Goal: Task Accomplishment & Management: Use online tool/utility

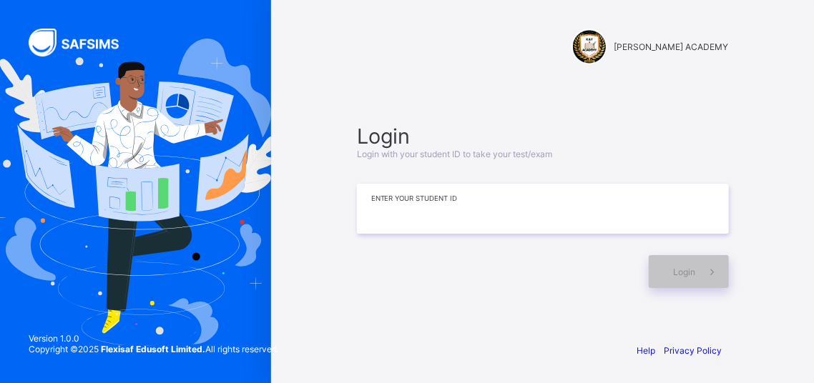
click at [516, 195] on input at bounding box center [543, 209] width 372 height 50
click at [496, 206] on input at bounding box center [543, 209] width 372 height 50
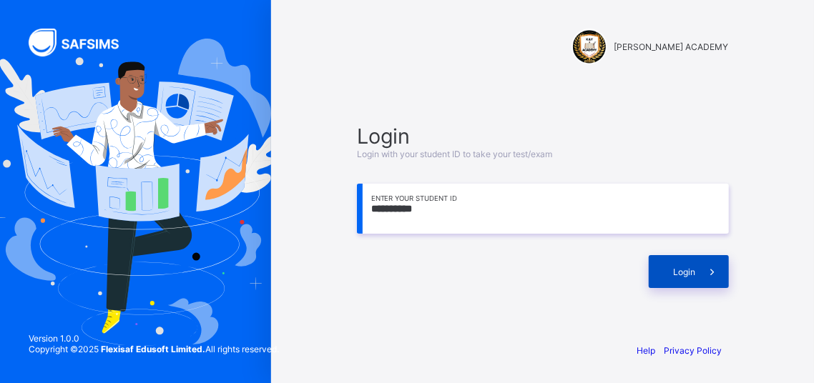
type input "**********"
click at [682, 260] on div "Login" at bounding box center [689, 271] width 80 height 33
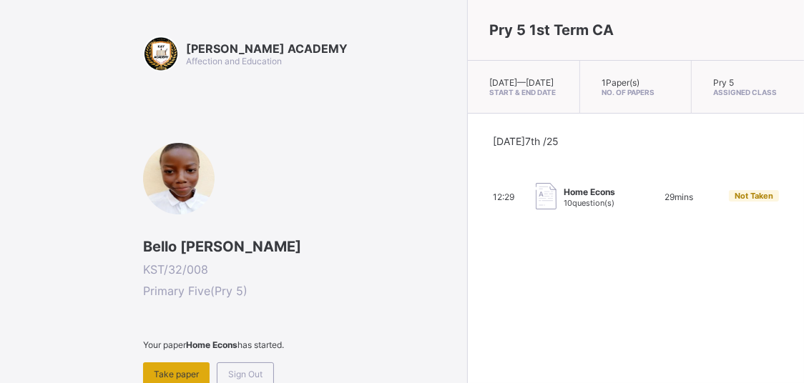
click at [165, 372] on span "Take paper" at bounding box center [176, 374] width 45 height 11
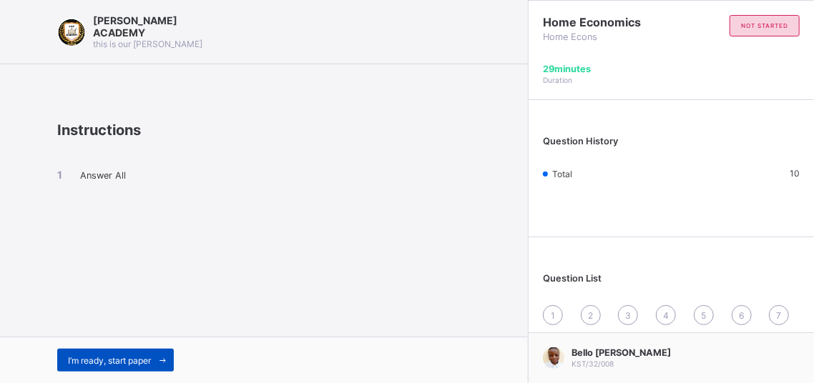
click at [151, 356] on span "I’m ready, start paper" at bounding box center [109, 361] width 83 height 11
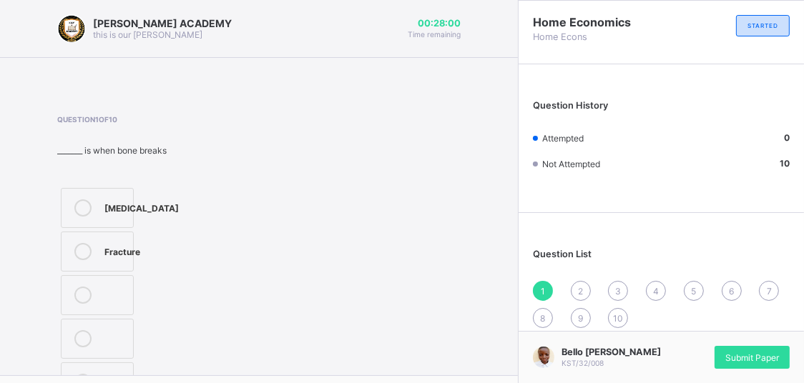
click at [77, 256] on icon at bounding box center [82, 251] width 17 height 17
click at [70, 152] on div "_______ is when bone breaks" at bounding box center [123, 150] width 133 height 11
click at [79, 253] on icon at bounding box center [82, 251] width 17 height 17
click at [591, 283] on div "2" at bounding box center [581, 291] width 20 height 20
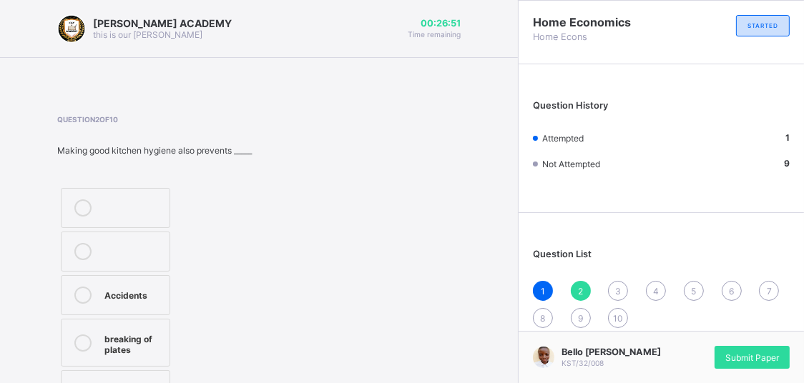
click at [77, 331] on div at bounding box center [83, 343] width 29 height 25
click at [625, 285] on div "3" at bounding box center [618, 291] width 20 height 20
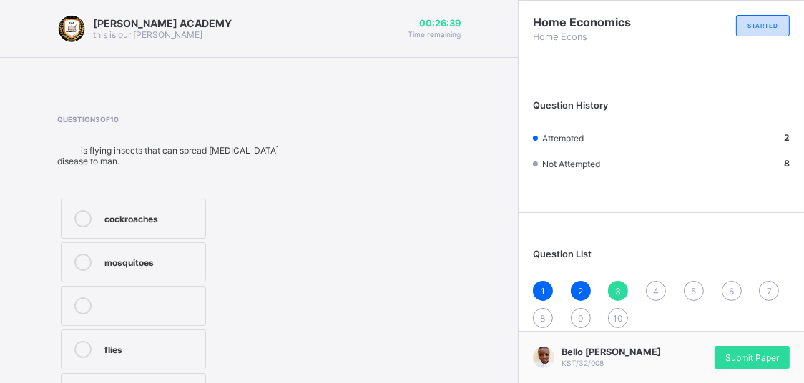
click at [105, 257] on div "mosquitoes" at bounding box center [151, 262] width 94 height 17
click at [666, 295] on div "4" at bounding box center [656, 291] width 20 height 20
click at [84, 339] on label "pest" at bounding box center [131, 350] width 140 height 40
click at [700, 285] on div "5" at bounding box center [694, 291] width 20 height 20
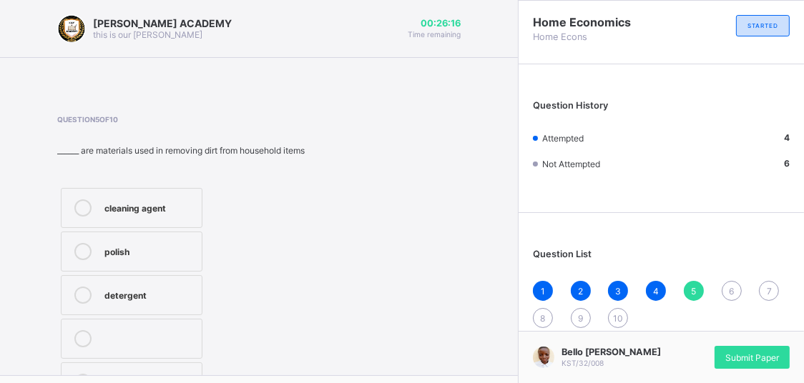
click at [77, 259] on icon at bounding box center [82, 251] width 17 height 17
click at [738, 290] on div "6" at bounding box center [732, 291] width 20 height 20
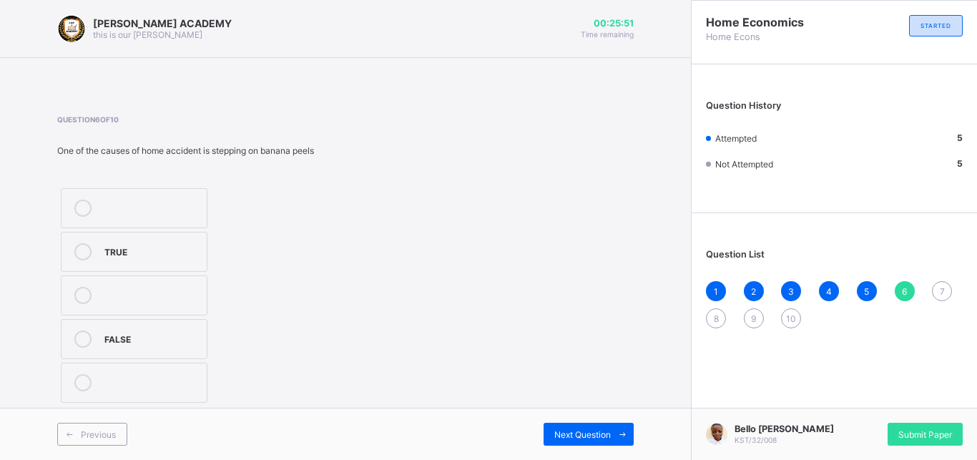
click at [97, 253] on div at bounding box center [83, 251] width 29 height 17
click at [813, 292] on div "7" at bounding box center [942, 291] width 20 height 20
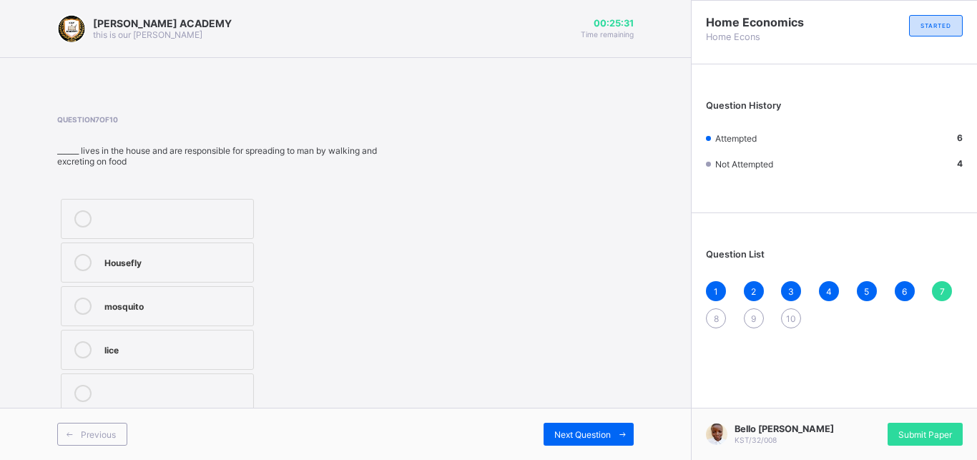
click at [78, 257] on icon at bounding box center [82, 262] width 17 height 17
click at [713, 310] on div "8" at bounding box center [716, 318] width 20 height 20
click at [813, 283] on div "7" at bounding box center [942, 291] width 20 height 20
click at [90, 253] on label "Housefly" at bounding box center [157, 263] width 193 height 40
click at [710, 314] on div "8" at bounding box center [716, 318] width 20 height 20
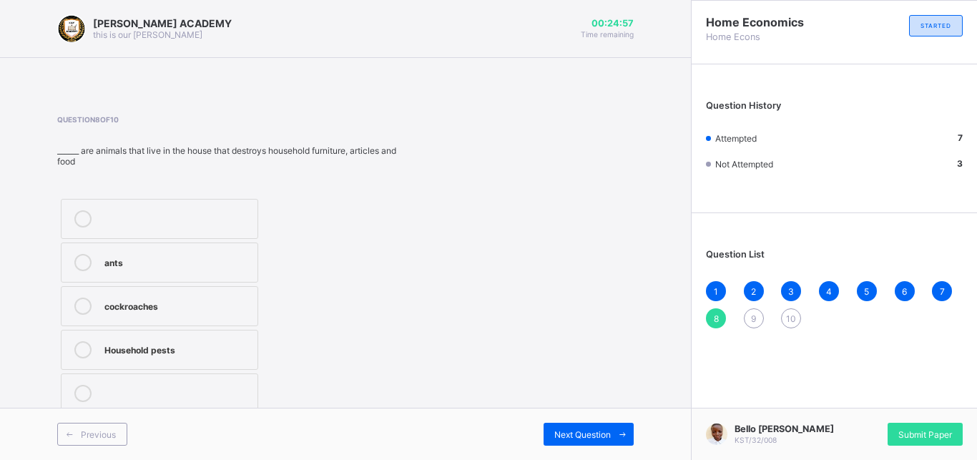
click at [114, 351] on div "Household pests" at bounding box center [177, 348] width 146 height 14
click at [750, 323] on div "9" at bounding box center [754, 318] width 20 height 20
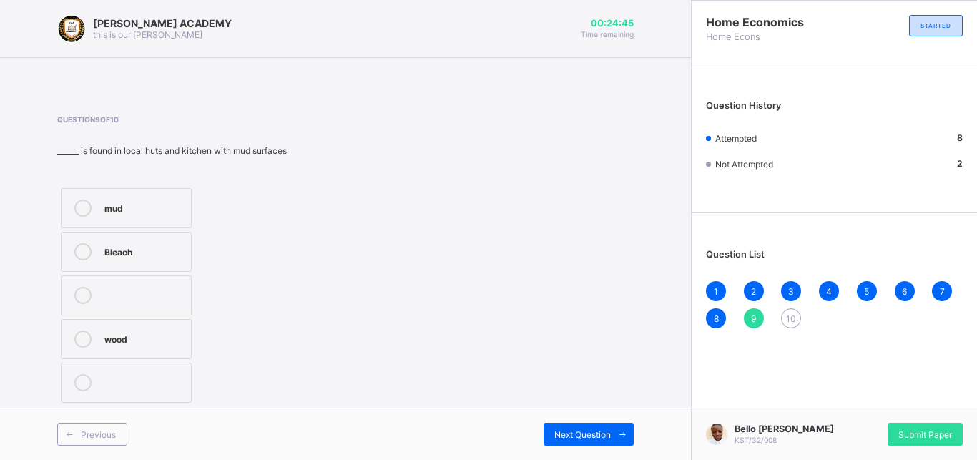
click at [86, 200] on div at bounding box center [83, 208] width 29 height 17
click at [791, 312] on div "10" at bounding box center [791, 318] width 20 height 20
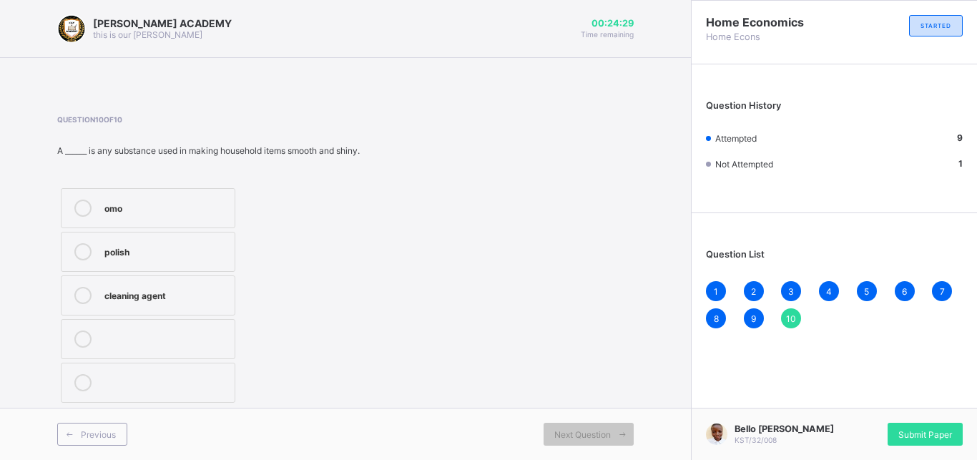
click at [84, 251] on icon at bounding box center [82, 251] width 17 height 17
click at [813, 383] on div "Submit Paper" at bounding box center [925, 434] width 75 height 23
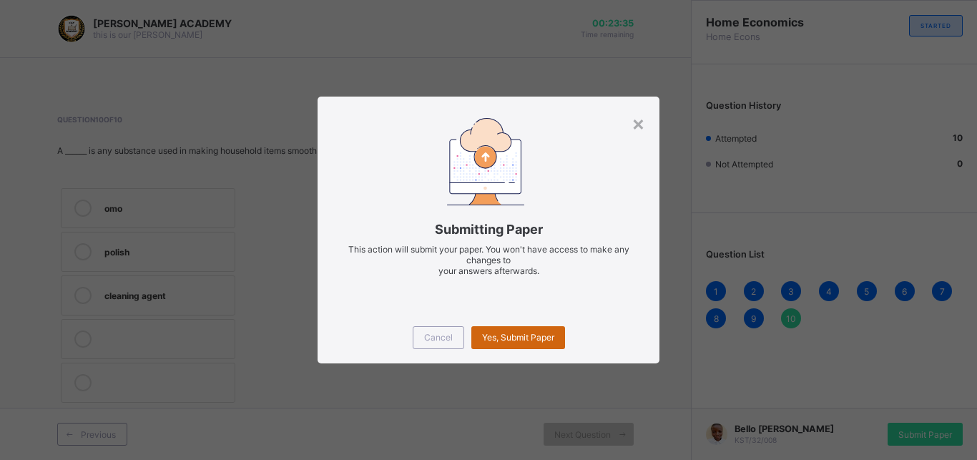
click at [534, 330] on div "Yes, Submit Paper" at bounding box center [518, 337] width 94 height 23
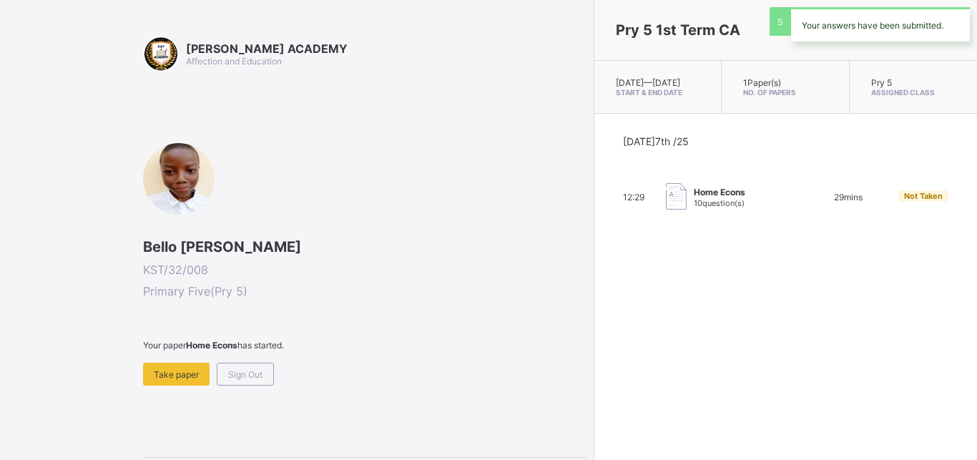
click at [594, 330] on div "Pry 5 1st Term CA Tue, Oct 7th 2025 — Tue, Oct 7th 2025 Start & End Date 1 Pape…" at bounding box center [785, 230] width 383 height 460
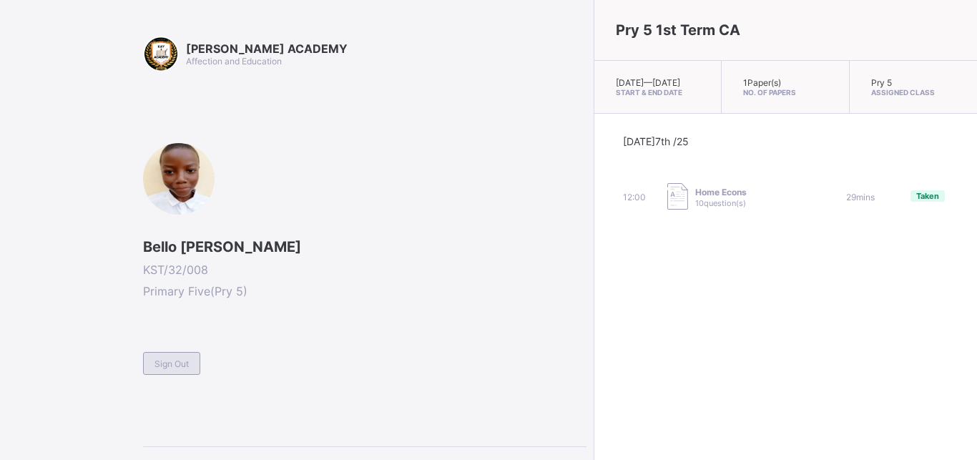
click at [160, 364] on span "Sign Out" at bounding box center [172, 363] width 34 height 11
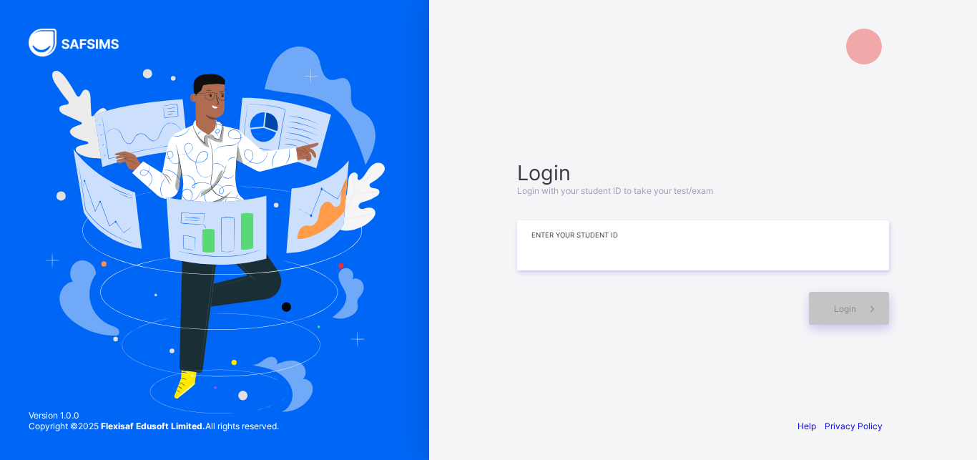
click at [607, 240] on input at bounding box center [703, 245] width 372 height 50
type input "*********"
click at [813, 307] on div "Login" at bounding box center [849, 308] width 80 height 33
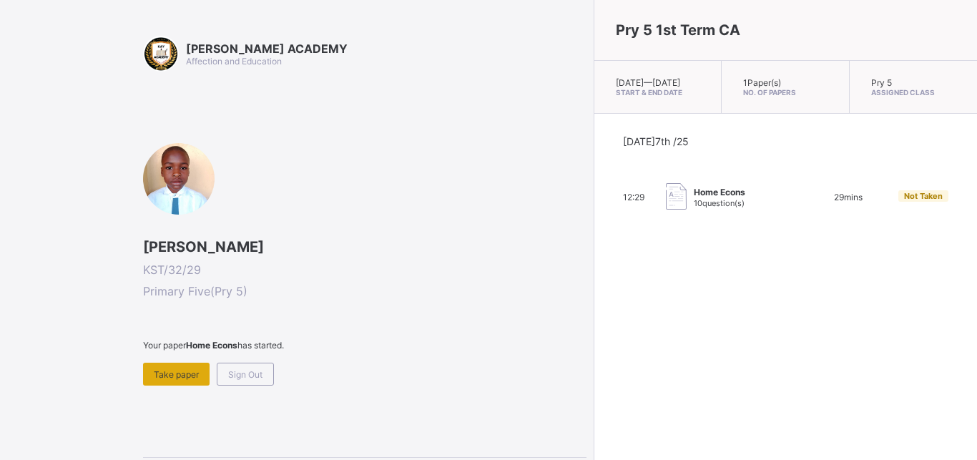
click at [170, 380] on div "Take paper" at bounding box center [176, 374] width 67 height 23
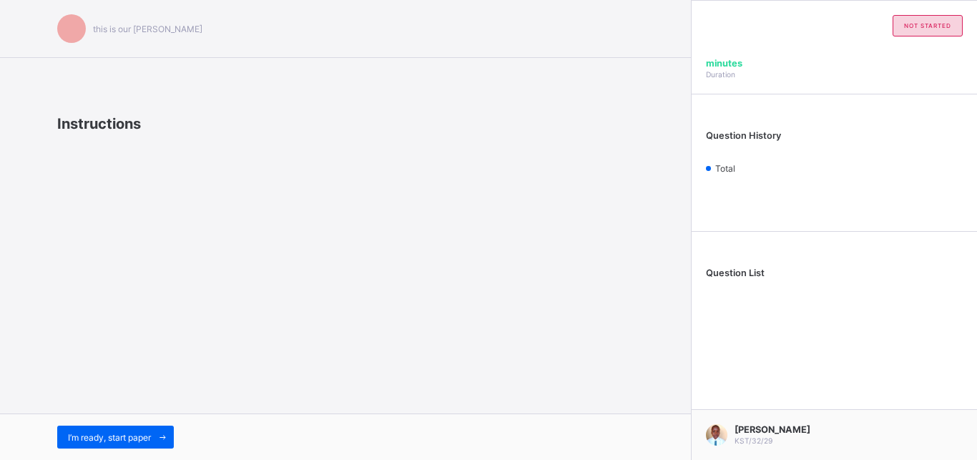
click at [170, 380] on div "this is our motton Instructions I’m ready, start paper" at bounding box center [345, 230] width 691 height 460
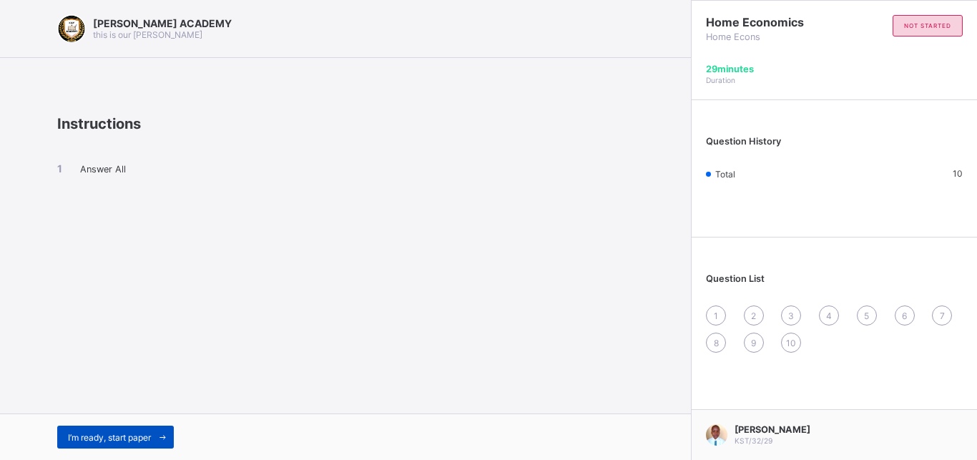
click at [96, 383] on span "I’m ready, start paper" at bounding box center [109, 437] width 83 height 11
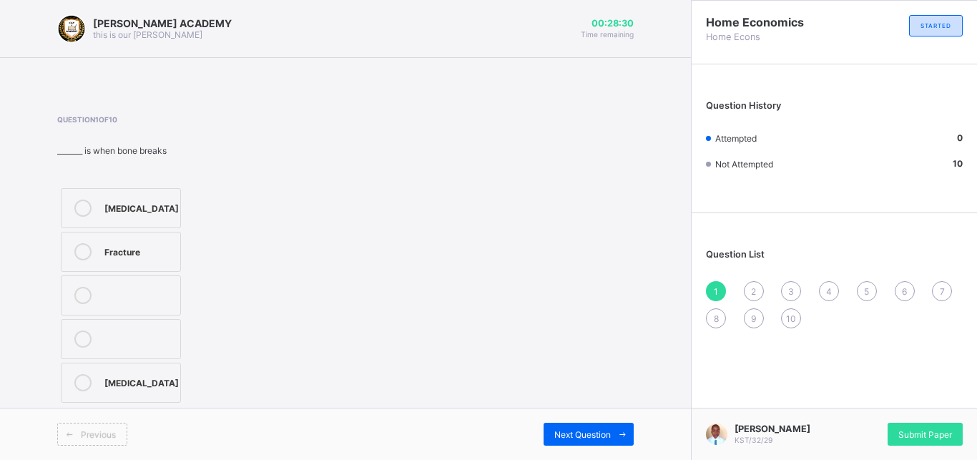
drag, startPoint x: 96, startPoint y: 441, endPoint x: 158, endPoint y: 254, distance: 196.8
click at [127, 383] on div "Previous" at bounding box center [92, 434] width 70 height 23
click at [122, 247] on div "Fracture" at bounding box center [138, 250] width 69 height 14
drag, startPoint x: 154, startPoint y: 253, endPoint x: 688, endPoint y: 310, distance: 537.5
click at [688, 310] on div "KAY ACADEMY this is our motton 00:28:24 Time remaining Question 1 of 10 _______…" at bounding box center [345, 230] width 691 height 460
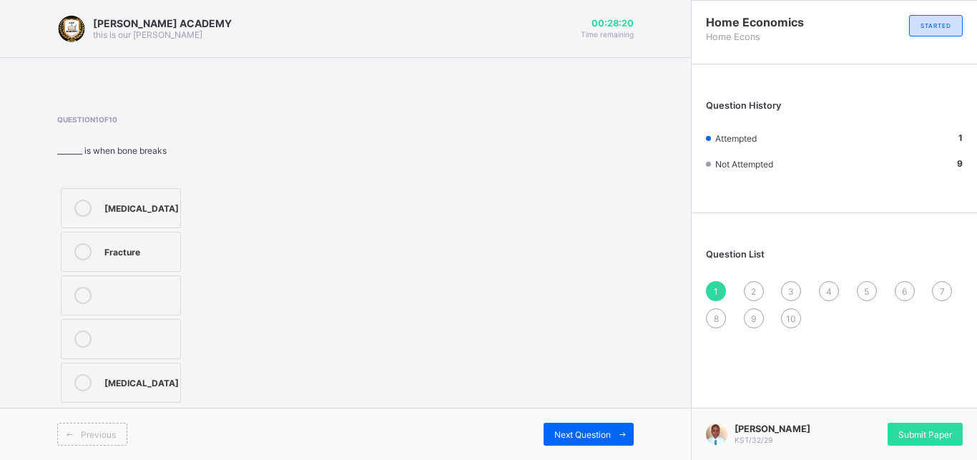
click at [715, 289] on span "1" at bounding box center [716, 291] width 4 height 11
click at [580, 383] on span "Next Question" at bounding box center [582, 434] width 57 height 11
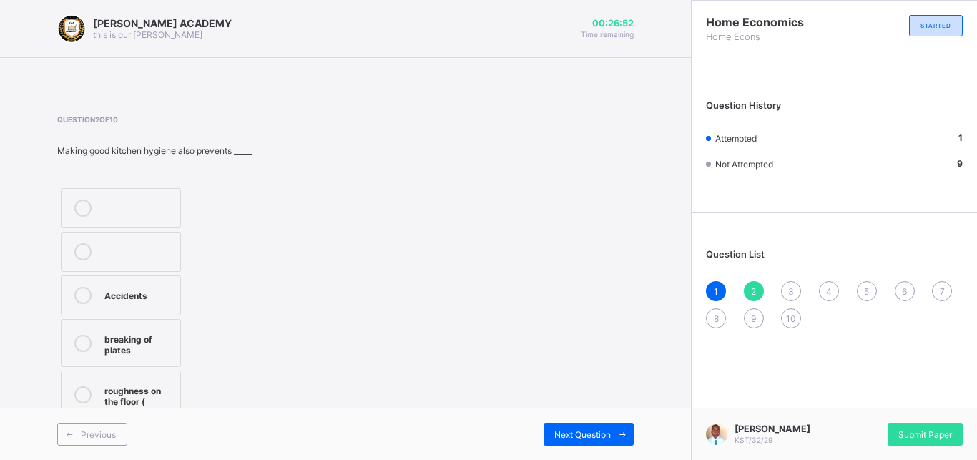
click at [137, 383] on div "roughness on the floor (" at bounding box center [138, 394] width 69 height 25
click at [602, 383] on div "Next Question" at bounding box center [589, 434] width 90 height 23
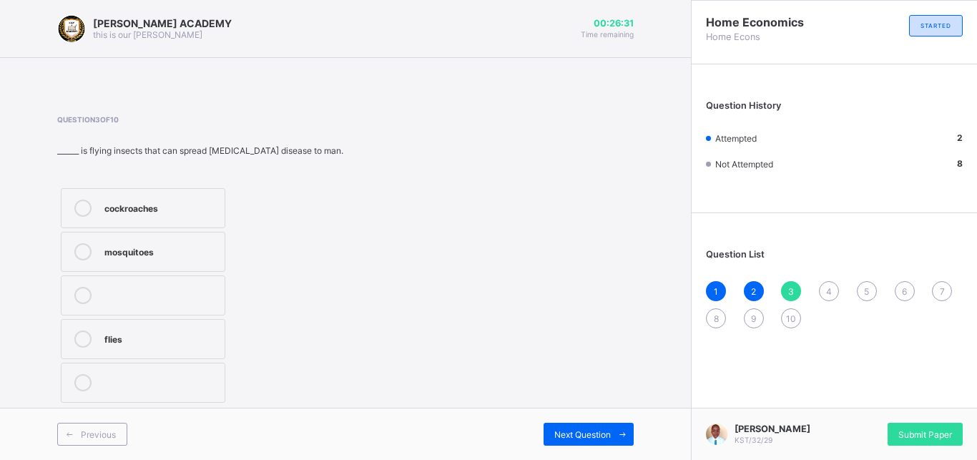
click at [145, 253] on div "mosquitoes" at bounding box center [160, 250] width 113 height 14
click at [574, 383] on div "Next Question" at bounding box center [589, 434] width 90 height 23
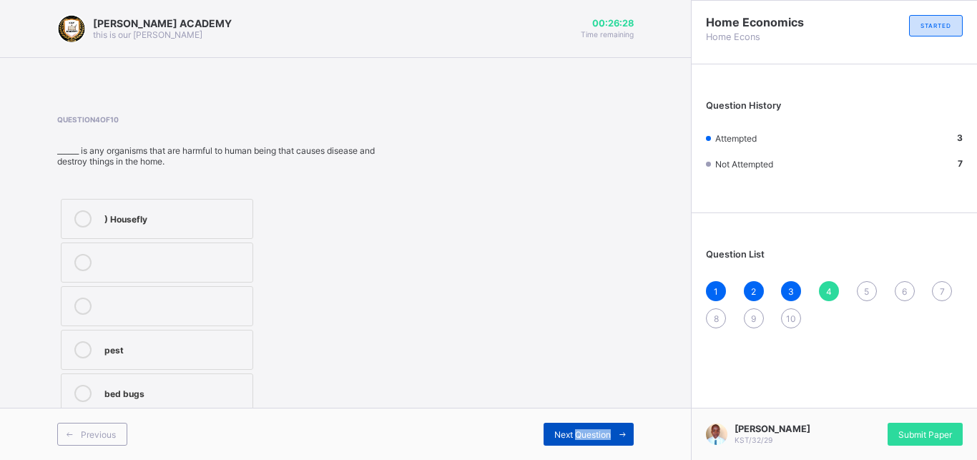
click at [574, 383] on div "Next Question" at bounding box center [589, 434] width 90 height 23
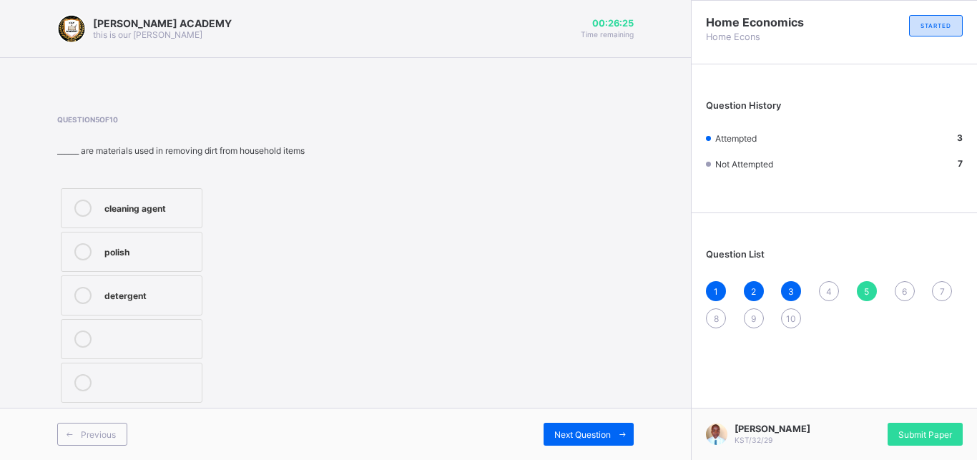
click at [345, 338] on div "Question 5 of 10 ______ are materials used in removing dirt from household item…" at bounding box center [345, 260] width 577 height 291
click at [133, 207] on div "cleaning agent" at bounding box center [149, 207] width 90 height 14
click at [602, 383] on span "Next Question" at bounding box center [582, 434] width 57 height 11
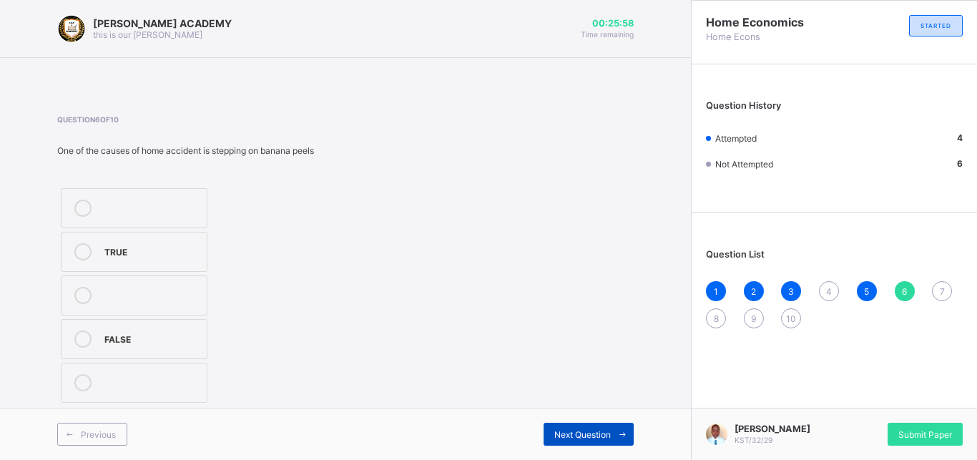
click at [602, 383] on span "Next Question" at bounding box center [582, 434] width 57 height 11
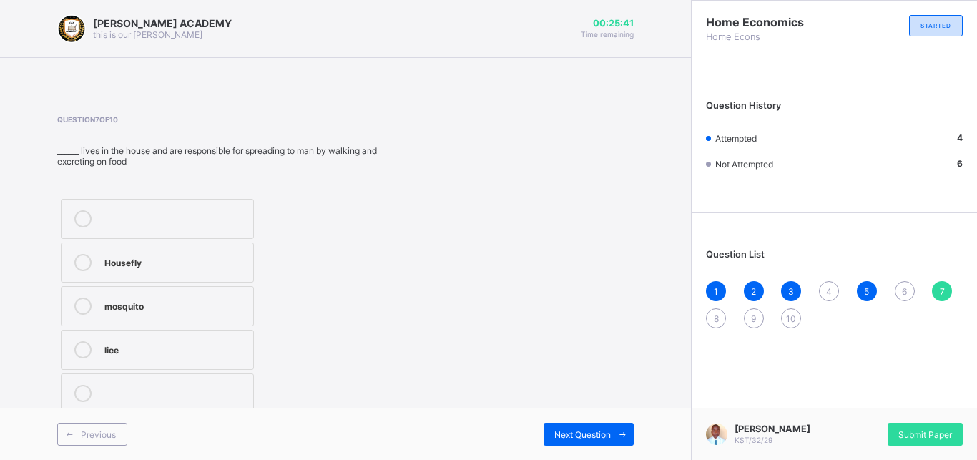
click at [105, 338] on label "lice" at bounding box center [157, 350] width 193 height 40
click at [615, 383] on span at bounding box center [622, 434] width 23 height 23
click at [143, 306] on div "cockroaches" at bounding box center [177, 305] width 146 height 14
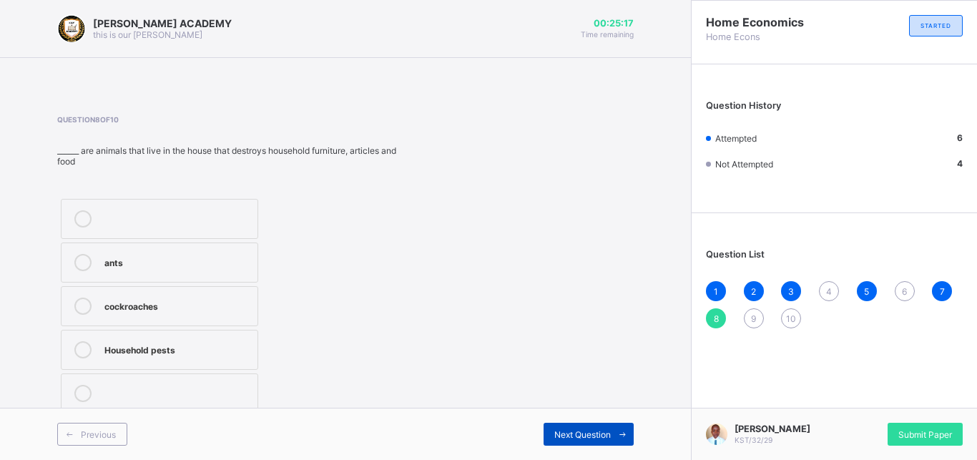
click at [607, 383] on span "Next Question" at bounding box center [582, 434] width 57 height 11
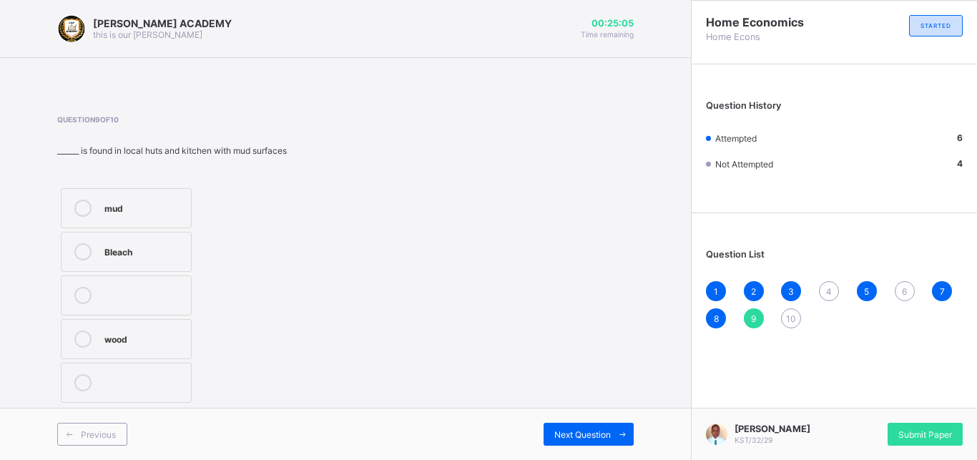
click at [114, 243] on label "Bleach" at bounding box center [126, 252] width 131 height 40
click at [592, 383] on span "Next Question" at bounding box center [582, 434] width 57 height 11
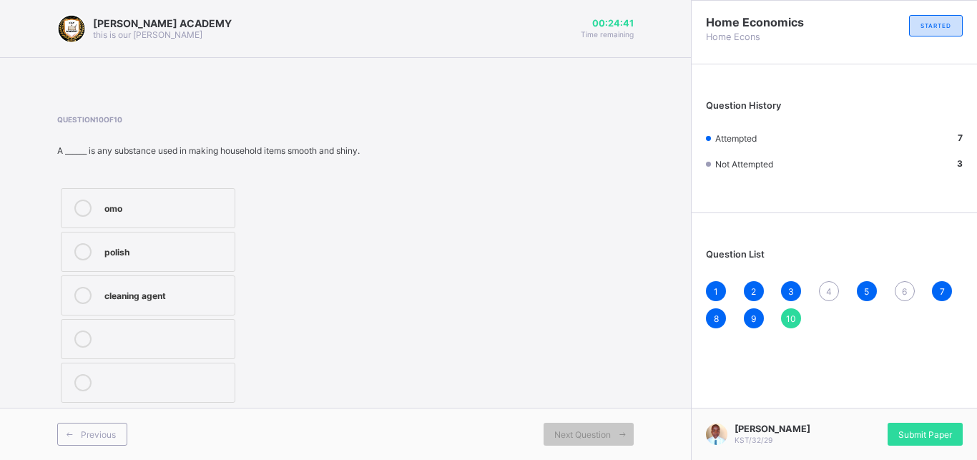
click at [139, 245] on div "polish" at bounding box center [165, 250] width 123 height 14
click at [813, 286] on div "4" at bounding box center [829, 291] width 20 height 20
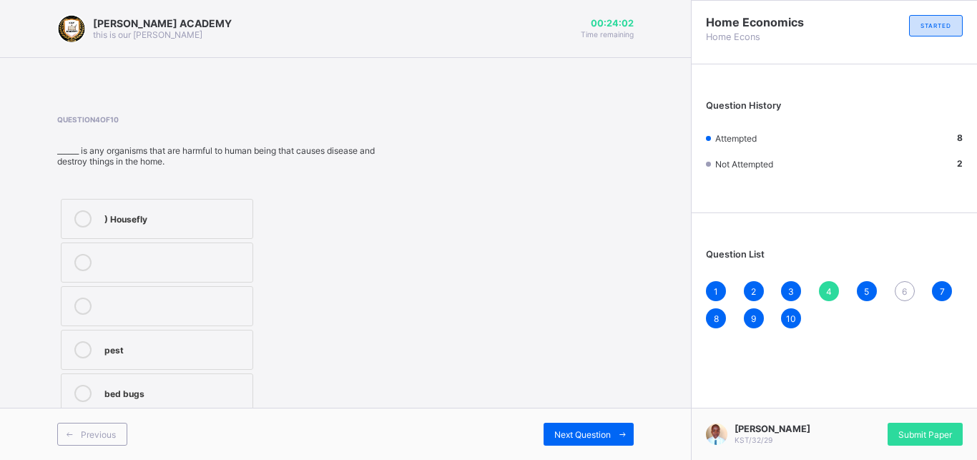
click at [130, 383] on div "bed bugs" at bounding box center [174, 392] width 141 height 14
click at [588, 383] on div "Next Question" at bounding box center [589, 434] width 90 height 23
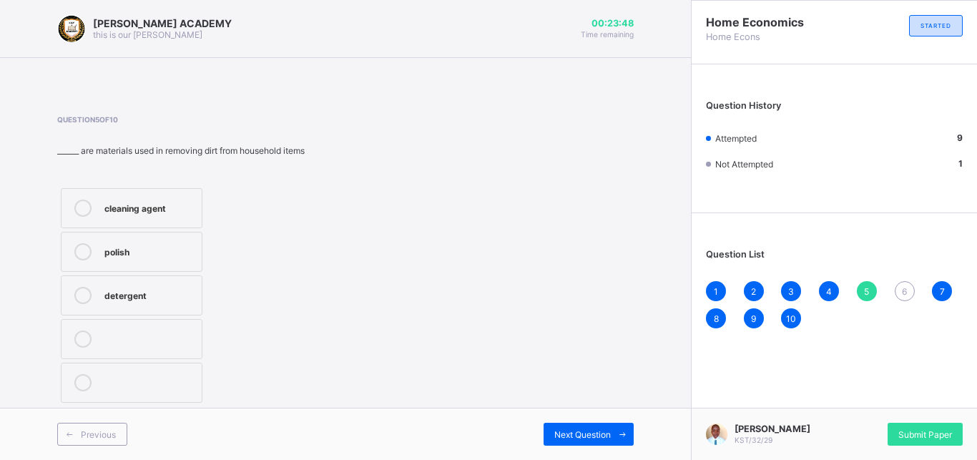
click at [813, 288] on span "6" at bounding box center [904, 291] width 5 height 11
click at [122, 252] on div "TRUE" at bounding box center [151, 250] width 95 height 14
click at [489, 383] on div "Previous Next Question" at bounding box center [345, 434] width 691 height 52
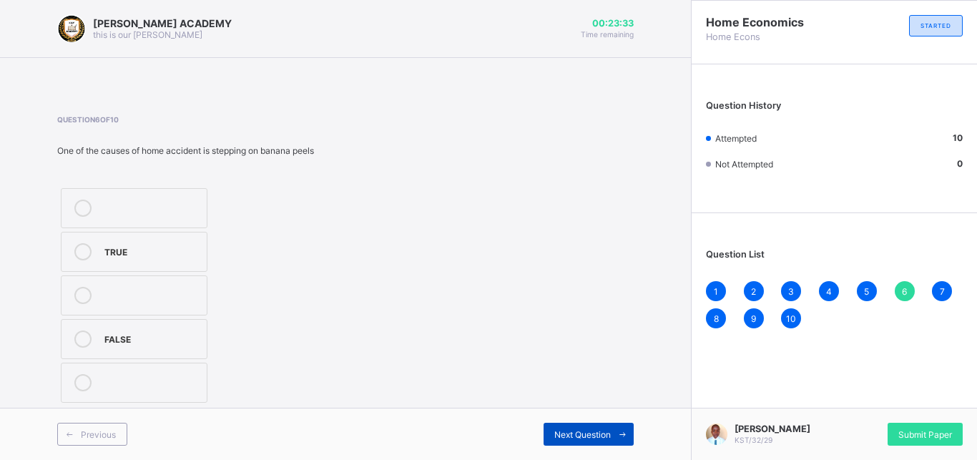
click at [589, 383] on span "Next Question" at bounding box center [582, 434] width 57 height 11
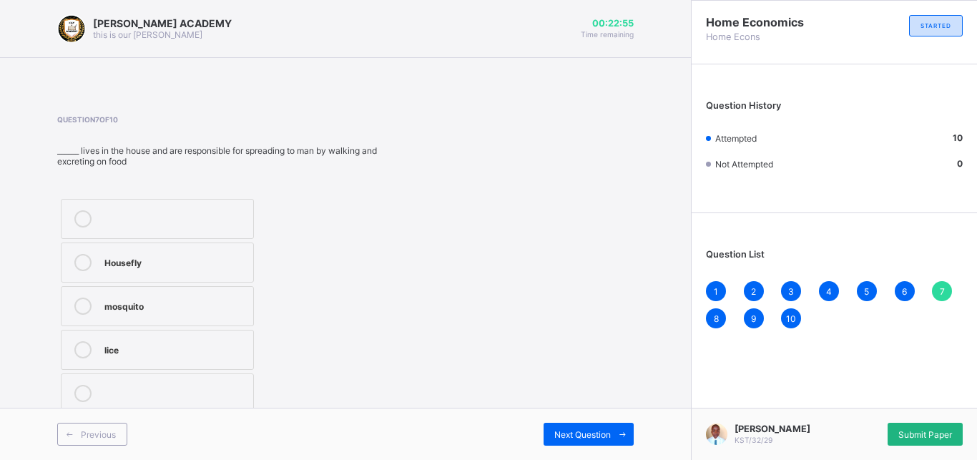
click at [813, 383] on span "Submit Paper" at bounding box center [926, 434] width 54 height 11
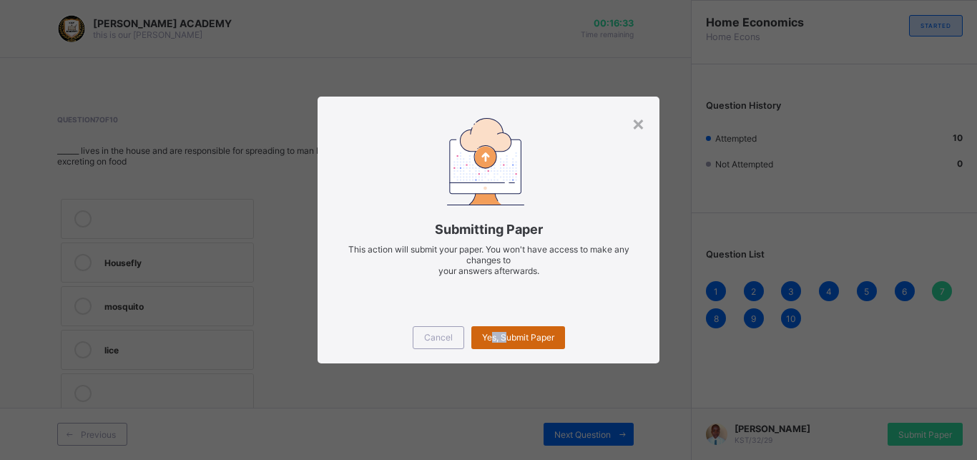
drag, startPoint x: 489, startPoint y: 427, endPoint x: 524, endPoint y: 329, distance: 104.1
click at [524, 329] on div "× Submitting Paper This action will submit your paper. You won't have access to…" at bounding box center [488, 230] width 977 height 460
click at [523, 329] on div "Yes, Submit Paper" at bounding box center [518, 337] width 94 height 23
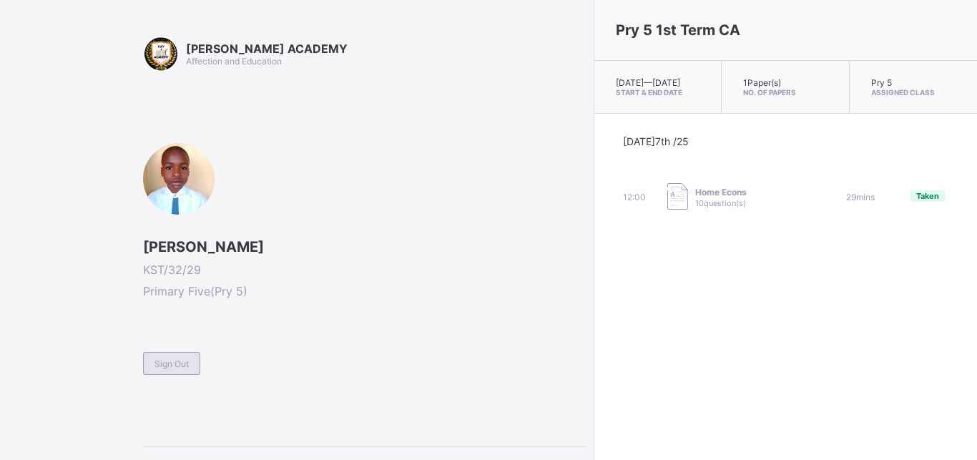
click at [164, 368] on span "Sign Out" at bounding box center [172, 363] width 34 height 11
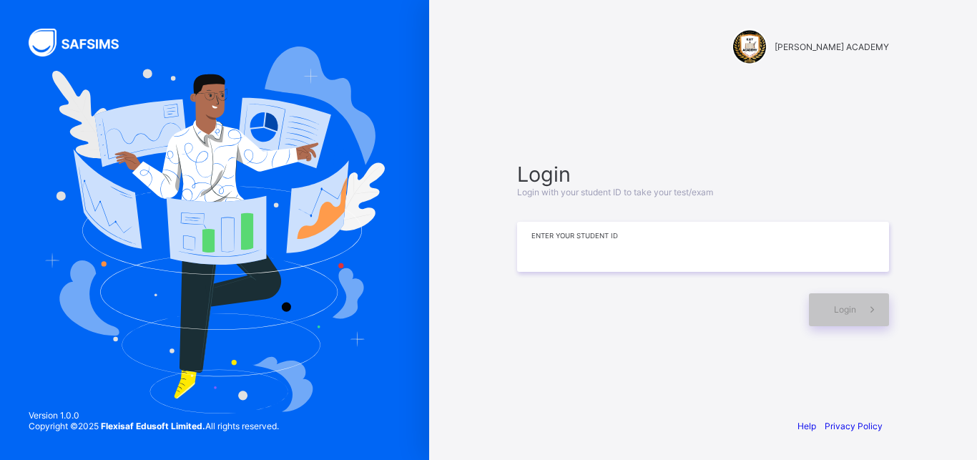
click at [615, 245] on input at bounding box center [703, 247] width 372 height 50
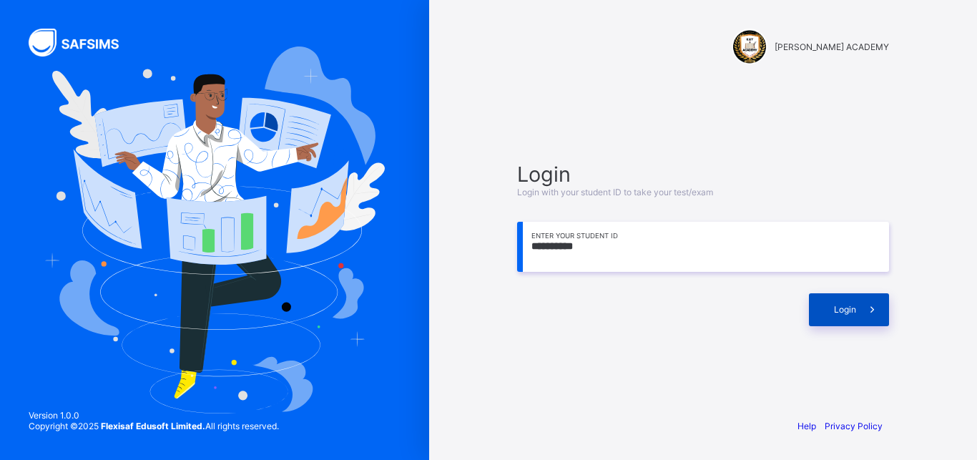
type input "**********"
click at [813, 308] on span "Login" at bounding box center [845, 309] width 22 height 11
click at [813, 310] on div "Login" at bounding box center [849, 309] width 80 height 33
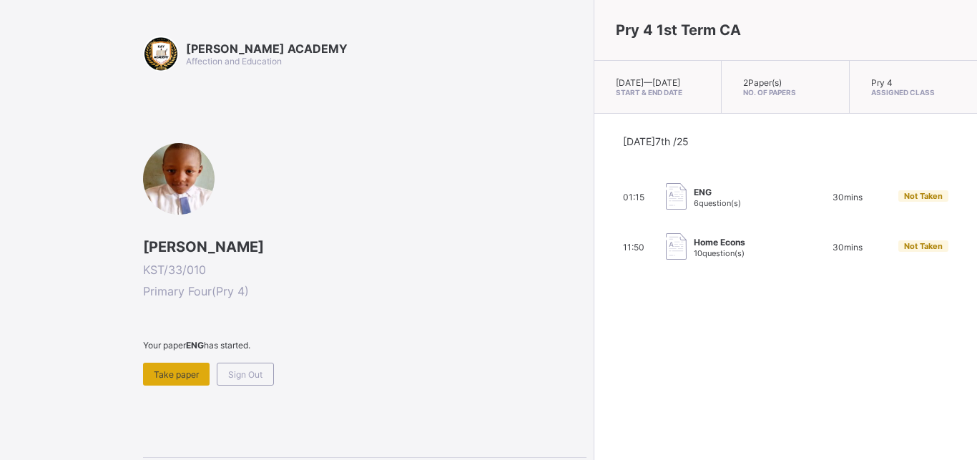
click at [188, 372] on span "Take paper" at bounding box center [176, 374] width 45 height 11
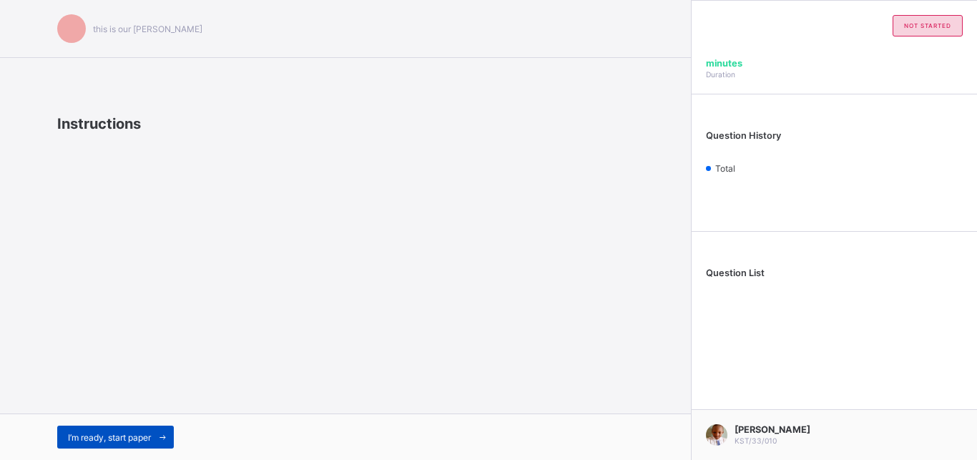
click at [160, 383] on icon at bounding box center [162, 437] width 11 height 9
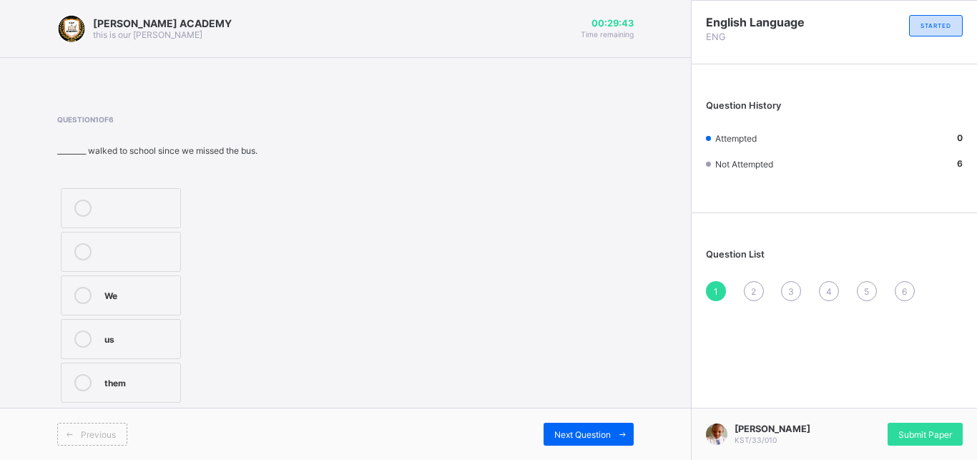
click at [174, 292] on label "We" at bounding box center [121, 295] width 120 height 40
click at [147, 293] on div "We" at bounding box center [138, 294] width 69 height 14
click at [579, 383] on div "Previous Next Question" at bounding box center [345, 434] width 691 height 52
drag, startPoint x: 579, startPoint y: 419, endPoint x: 506, endPoint y: 371, distance: 87.7
click at [506, 371] on div "KAY ACADEMY this is our motton 00:29:20 Time remaining Question 1 of 6 ________…" at bounding box center [345, 230] width 691 height 460
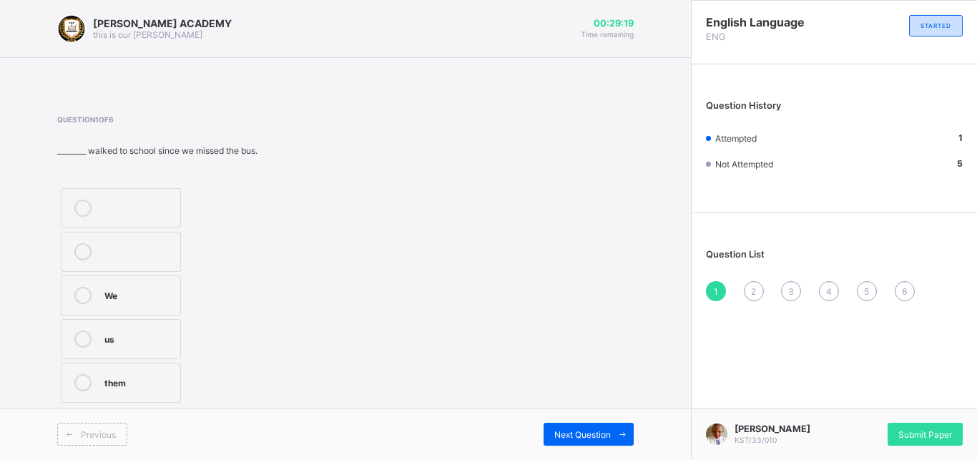
click at [506, 371] on div "Question 1 of 6 ________ walked to school since we missed the bus. We us them" at bounding box center [345, 260] width 577 height 291
click at [557, 383] on div "Next Question" at bounding box center [589, 434] width 90 height 23
click at [170, 293] on div "Pronouns" at bounding box center [138, 294] width 69 height 14
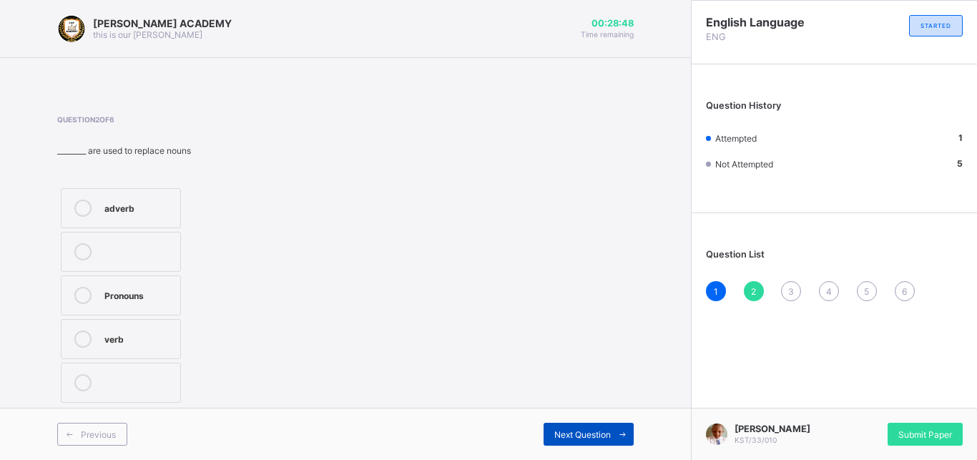
click at [564, 383] on span "Next Question" at bounding box center [582, 434] width 57 height 11
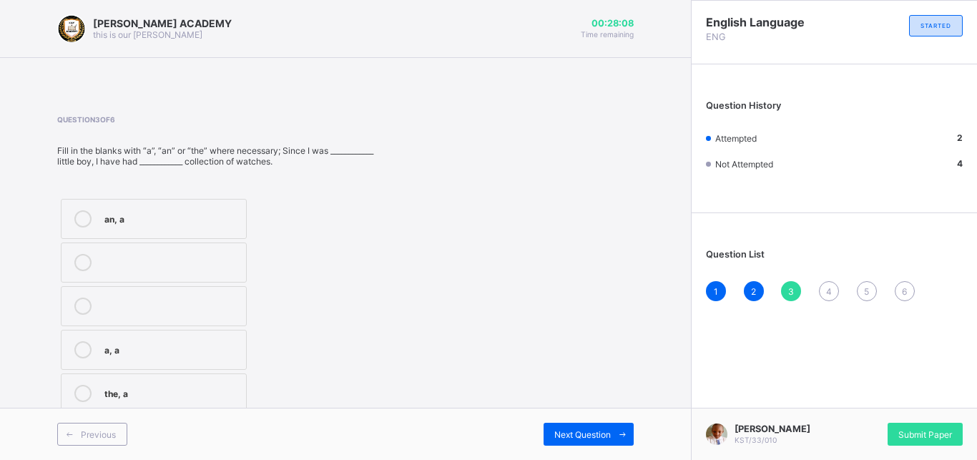
click at [116, 383] on div "the, a" at bounding box center [171, 392] width 134 height 14
click at [574, 383] on div "Next Question" at bounding box center [589, 434] width 90 height 23
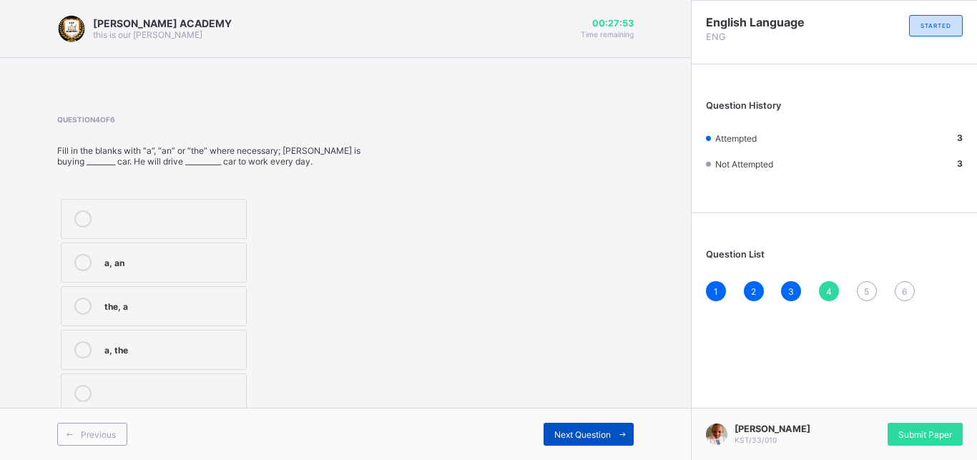
click at [574, 383] on div "Next Question" at bounding box center [589, 434] width 90 height 23
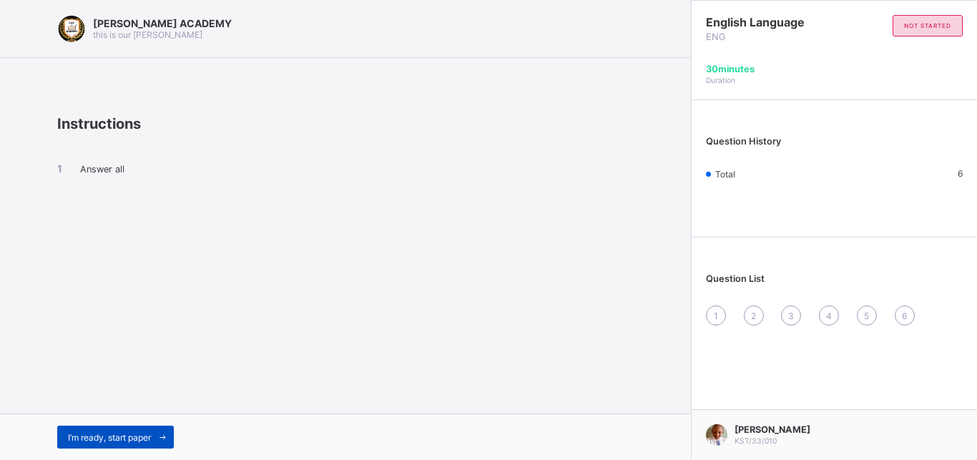
click at [139, 383] on div "I’m ready, start paper" at bounding box center [115, 437] width 117 height 23
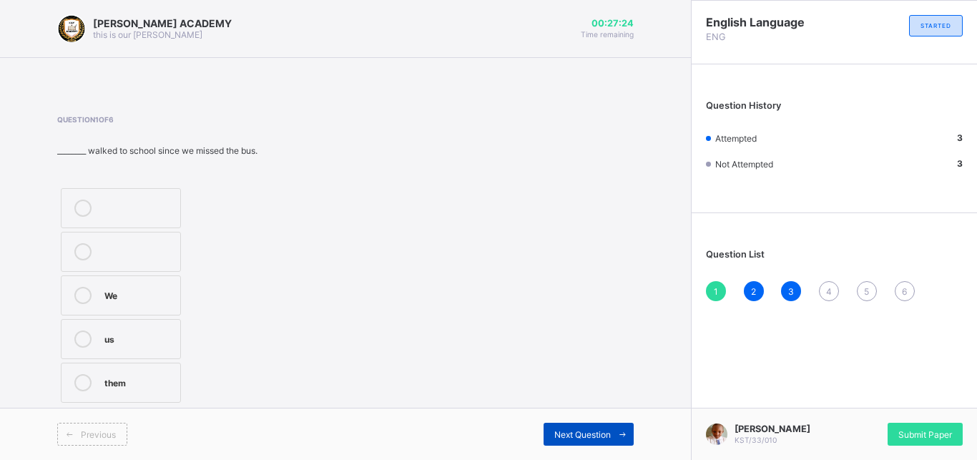
click at [562, 383] on div "Next Question" at bounding box center [589, 434] width 90 height 23
click at [602, 383] on div "Next Question" at bounding box center [589, 434] width 90 height 23
click at [603, 383] on div "Next Question" at bounding box center [589, 434] width 90 height 23
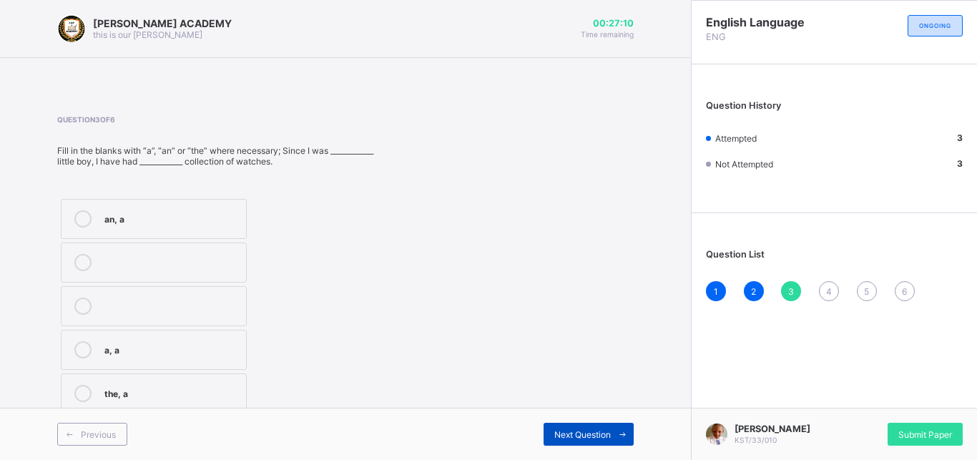
click at [574, 383] on div "Next Question" at bounding box center [589, 434] width 90 height 23
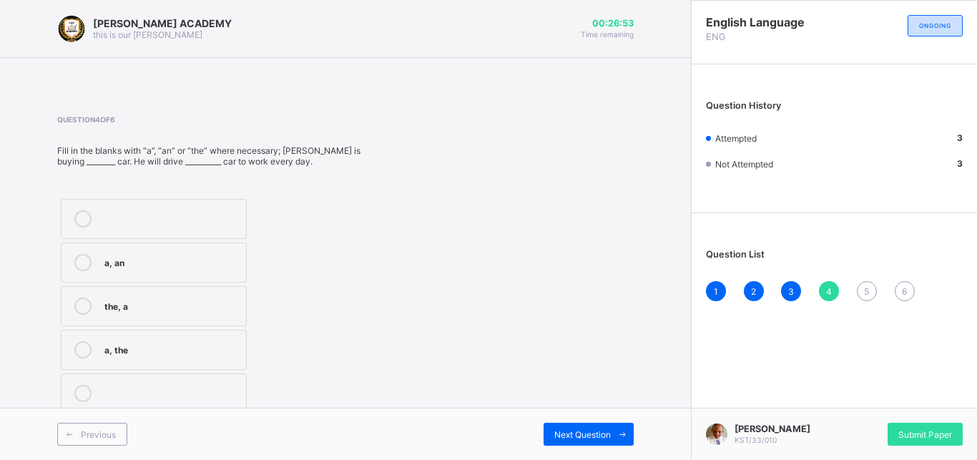
click at [129, 265] on div "a, an" at bounding box center [171, 261] width 134 height 14
click at [597, 383] on div "Next Question" at bounding box center [589, 434] width 90 height 23
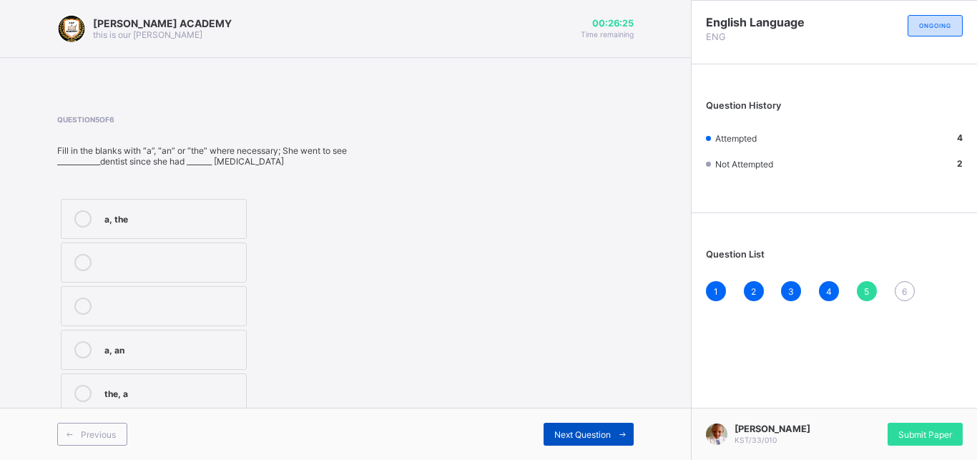
click at [597, 383] on div "Next Question" at bounding box center [589, 434] width 90 height 23
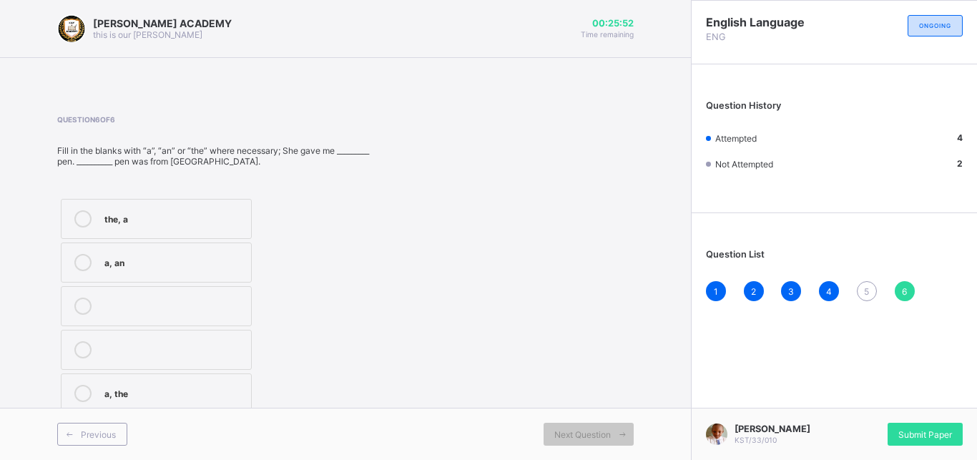
click at [107, 383] on label "a, the" at bounding box center [156, 393] width 191 height 40
click at [615, 383] on span at bounding box center [622, 434] width 23 height 23
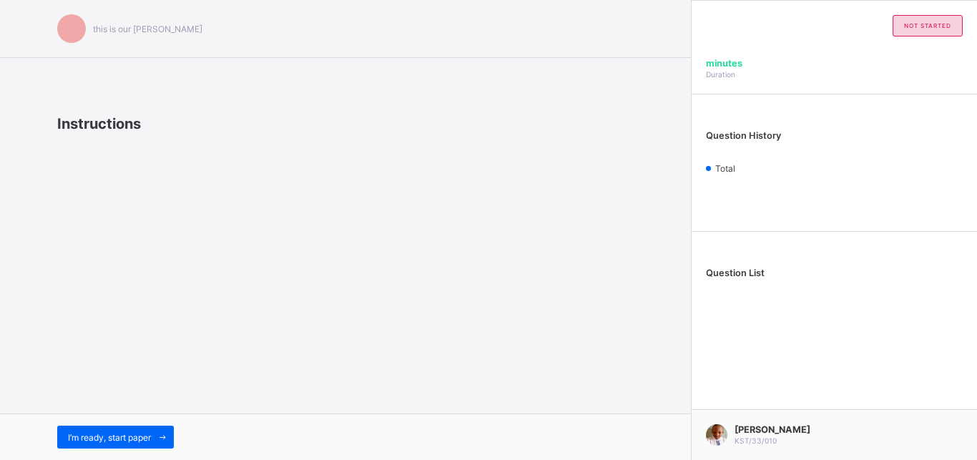
click at [180, 315] on div "this is our motton Instructions I’m ready, start paper" at bounding box center [345, 230] width 691 height 460
click at [129, 383] on span "I’m ready, start paper" at bounding box center [109, 437] width 83 height 11
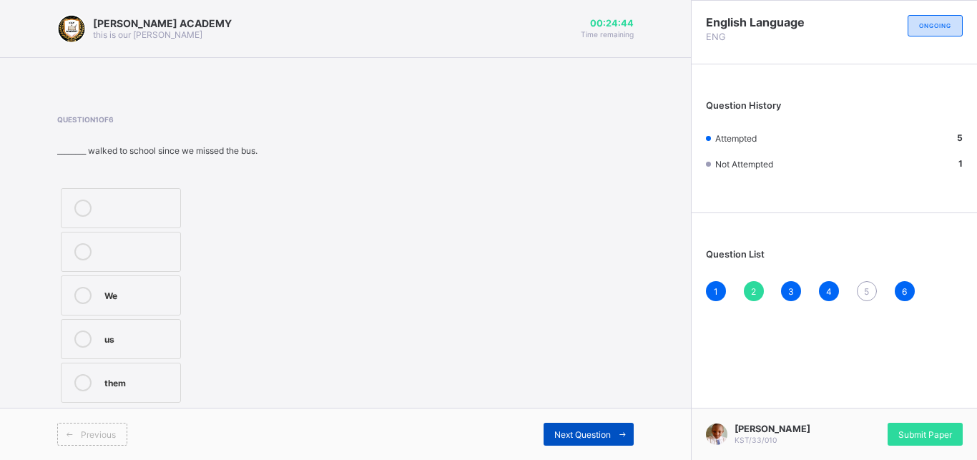
click at [578, 383] on div "Next Question" at bounding box center [589, 434] width 90 height 23
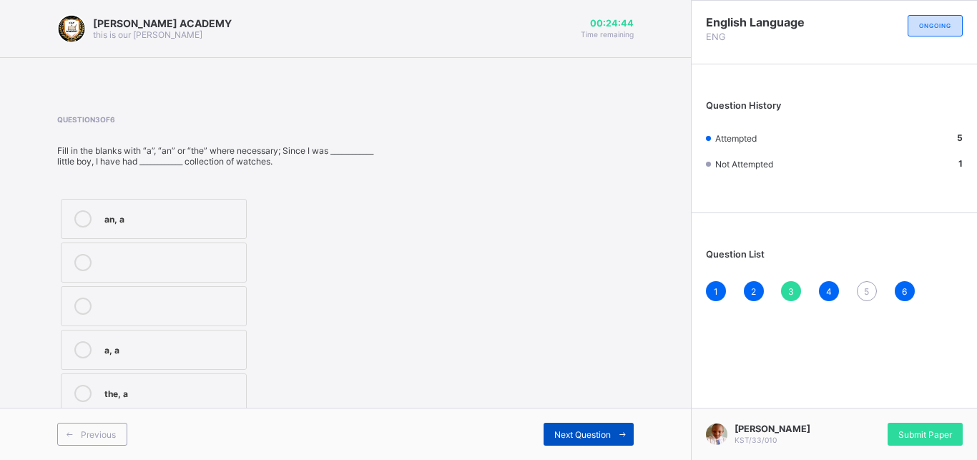
click at [578, 383] on div "Next Question" at bounding box center [589, 434] width 90 height 23
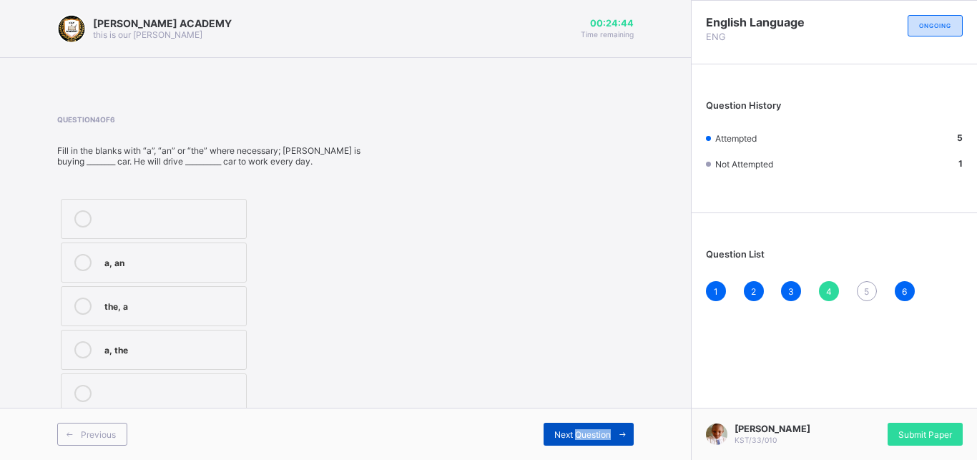
click at [578, 383] on div "Next Question" at bounding box center [589, 434] width 90 height 23
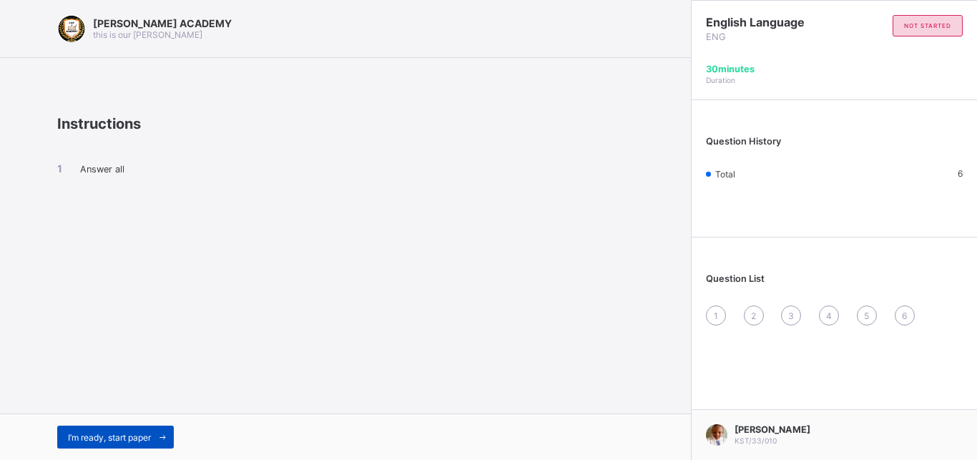
click at [99, 383] on span "I’m ready, start paper" at bounding box center [109, 437] width 83 height 11
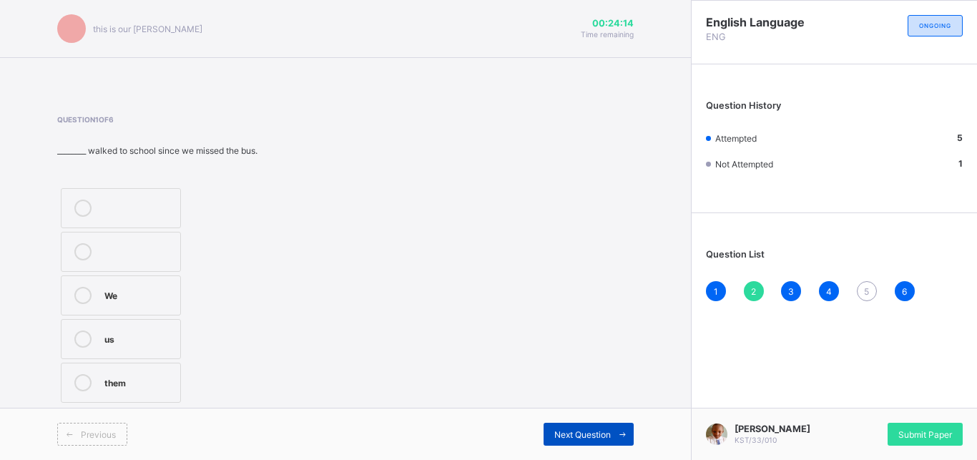
click at [557, 383] on div "Next Question" at bounding box center [589, 434] width 90 height 23
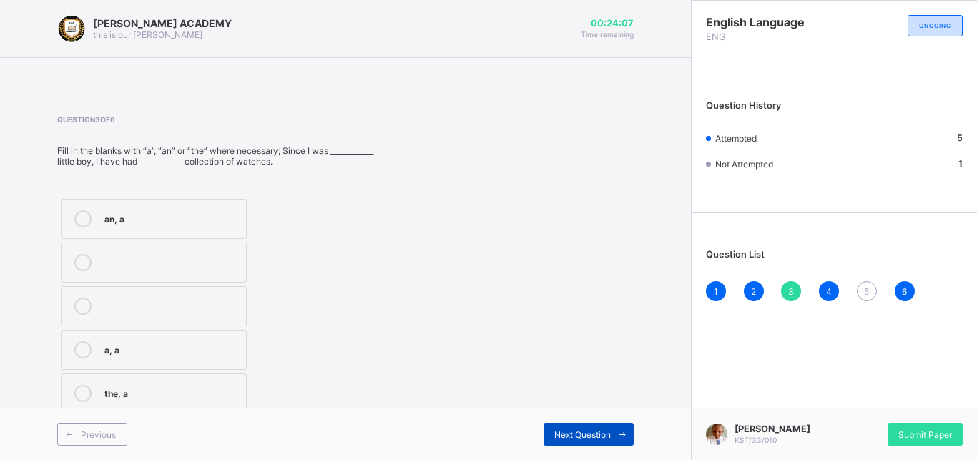
click at [557, 383] on div "Next Question" at bounding box center [589, 434] width 90 height 23
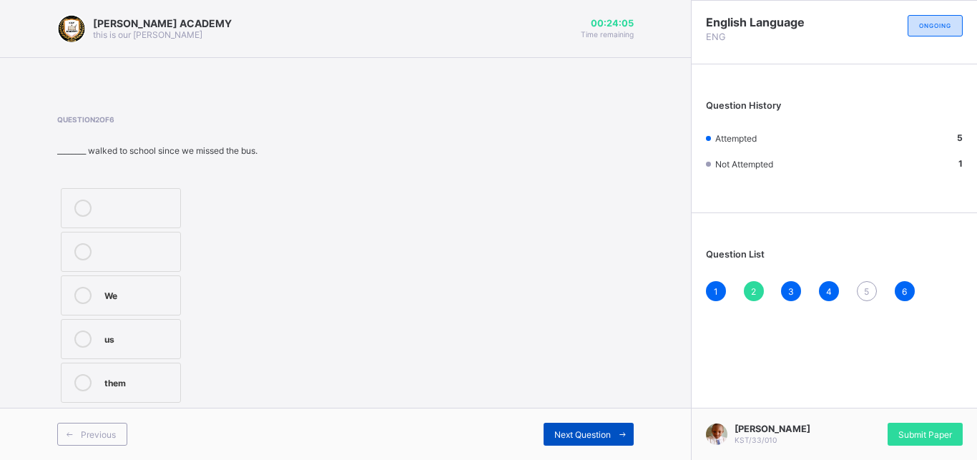
click at [557, 383] on div "Next Question" at bounding box center [589, 434] width 90 height 23
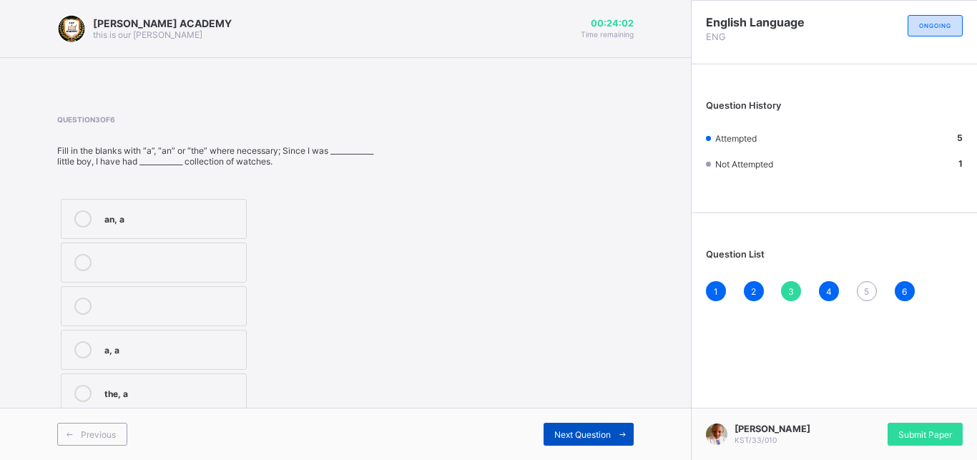
click at [557, 383] on div "Next Question" at bounding box center [589, 434] width 90 height 23
click at [155, 383] on div "the, a" at bounding box center [171, 392] width 134 height 14
click at [625, 383] on span at bounding box center [622, 434] width 23 height 23
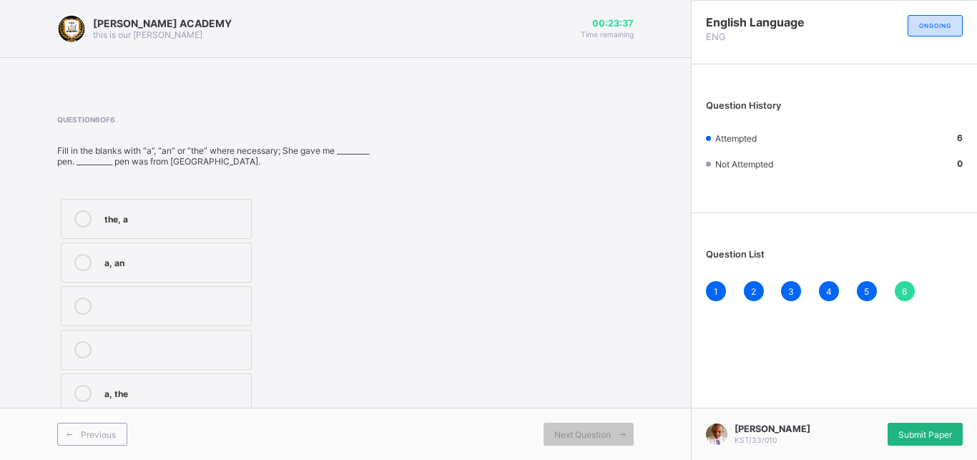
click at [813, 383] on div "Submit Paper" at bounding box center [925, 434] width 75 height 23
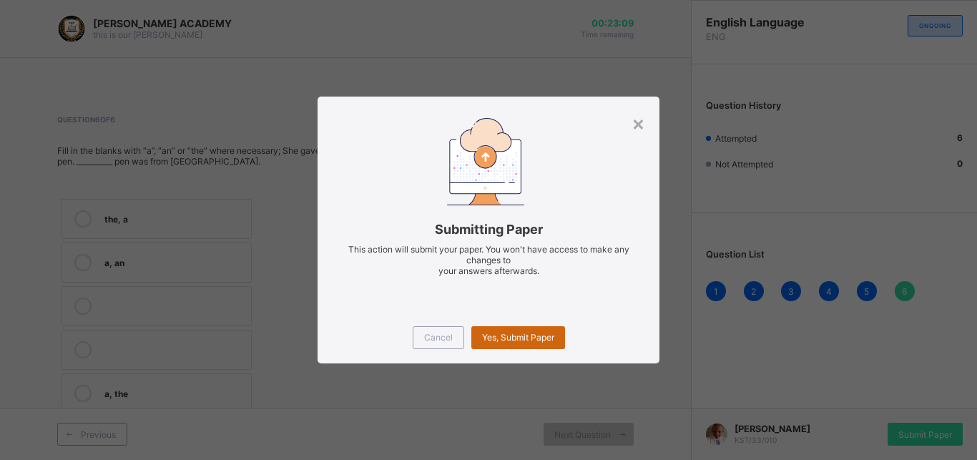
click at [495, 336] on span "Yes, Submit Paper" at bounding box center [518, 337] width 72 height 11
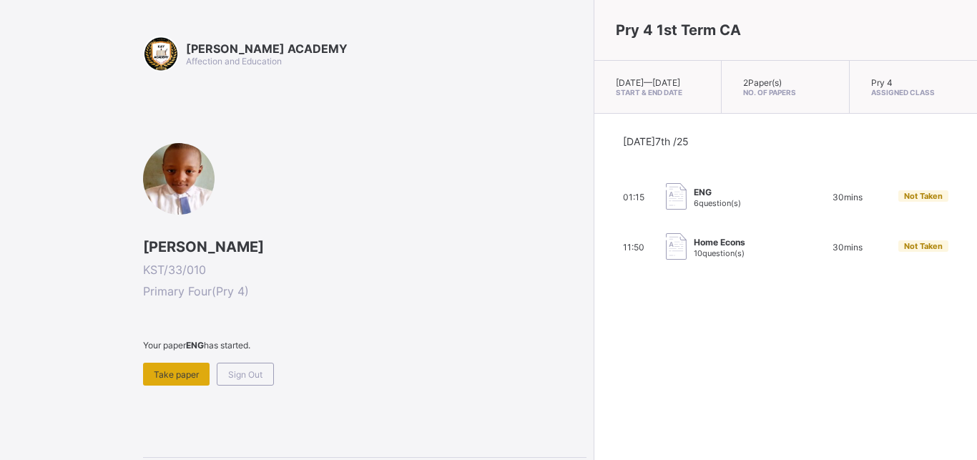
click at [179, 366] on div "Take paper" at bounding box center [176, 374] width 67 height 23
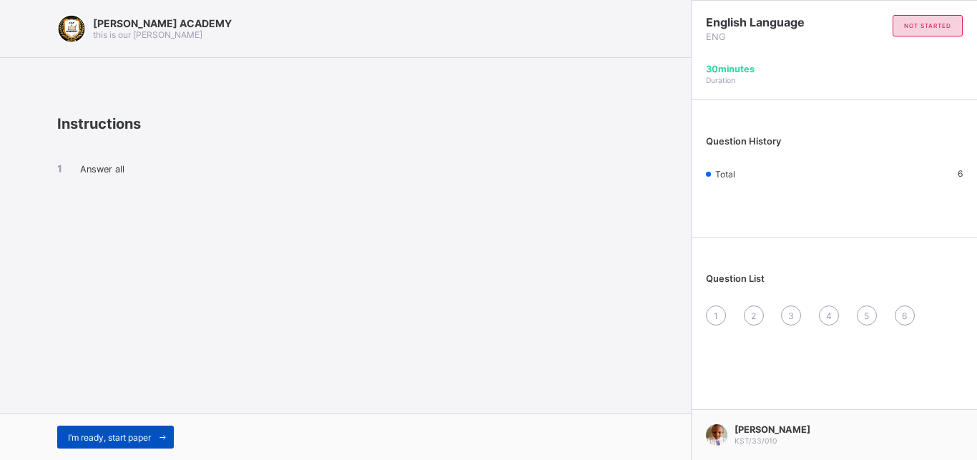
click at [136, 383] on div "I’m ready, start paper" at bounding box center [115, 437] width 117 height 23
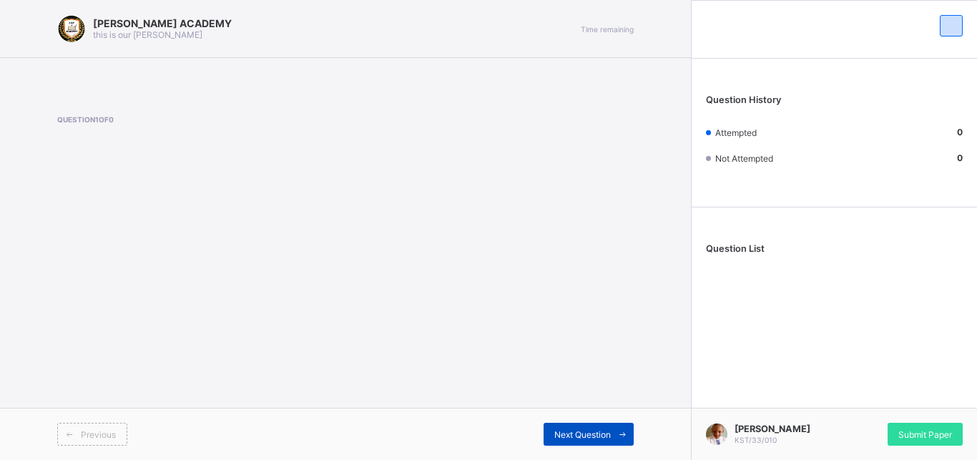
click at [618, 383] on icon at bounding box center [622, 434] width 11 height 9
click at [617, 383] on span at bounding box center [622, 434] width 23 height 23
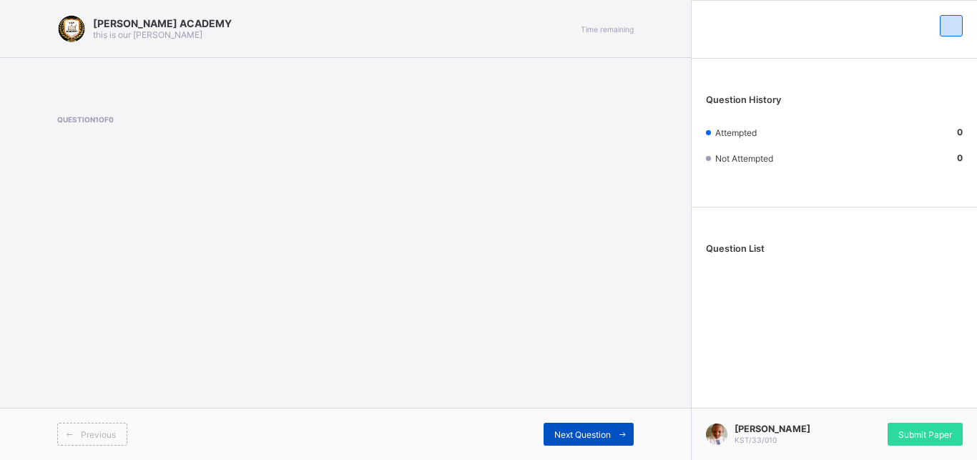
click at [617, 383] on span at bounding box center [622, 434] width 23 height 23
click at [813, 383] on span "Submit Paper" at bounding box center [926, 434] width 54 height 11
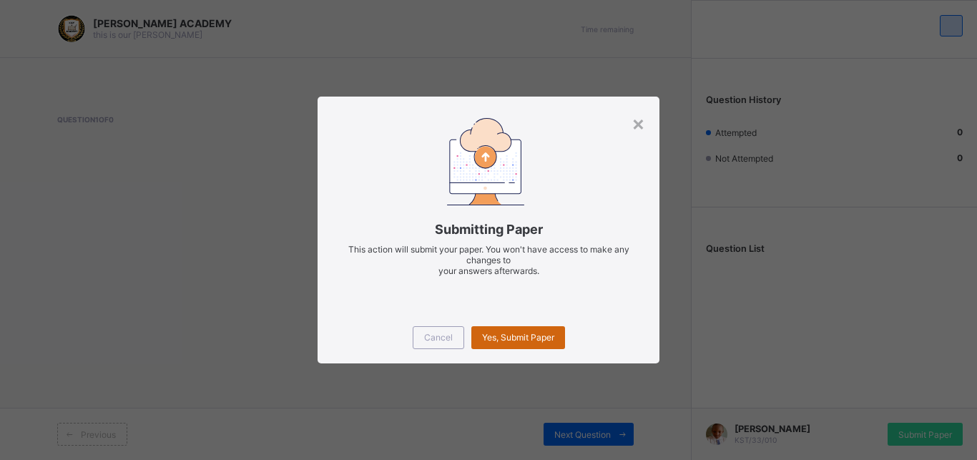
click at [522, 333] on span "Yes, Submit Paper" at bounding box center [518, 337] width 72 height 11
click at [555, 337] on div "Yes, Submit Paper" at bounding box center [518, 337] width 94 height 23
click at [641, 121] on div "×" at bounding box center [639, 123] width 14 height 24
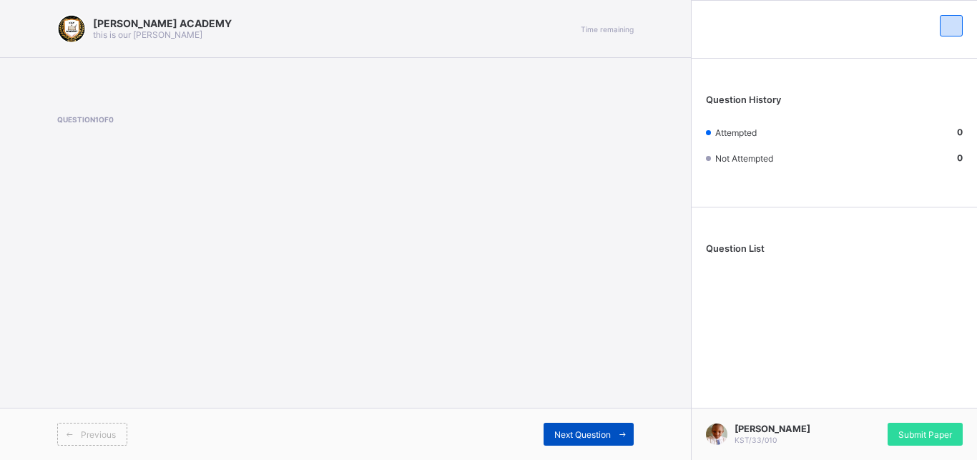
click at [569, 383] on span "Next Question" at bounding box center [582, 434] width 57 height 11
click at [813, 383] on div "Submit Paper" at bounding box center [925, 434] width 75 height 23
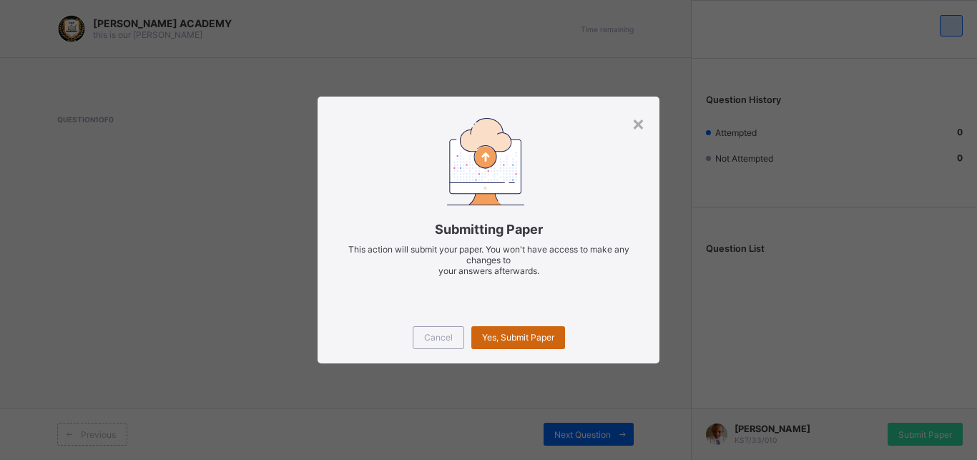
click at [522, 331] on div "Yes, Submit Paper" at bounding box center [518, 337] width 94 height 23
click at [635, 115] on div "×" at bounding box center [639, 123] width 14 height 24
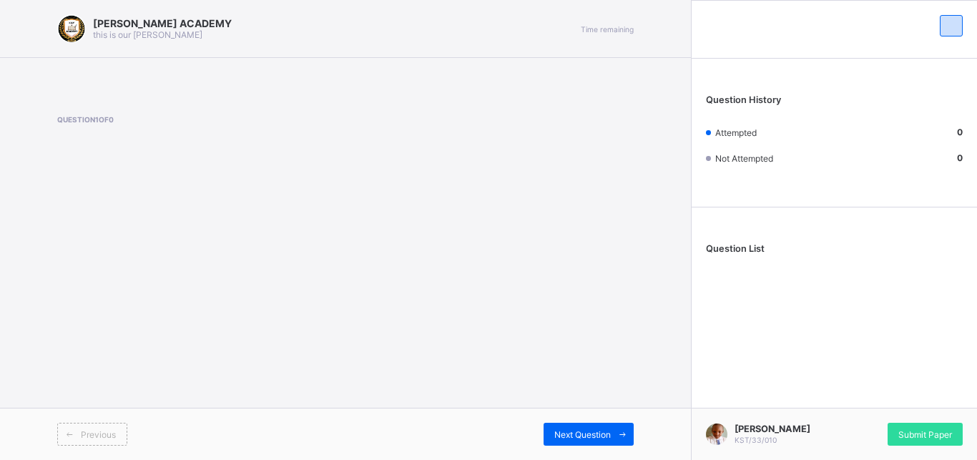
click at [554, 260] on div "KAY ACADEMY this is our motton Time remaining Question 1 of 0 Previous Next Que…" at bounding box center [345, 230] width 691 height 460
click at [813, 383] on span "Submit Paper" at bounding box center [926, 434] width 54 height 11
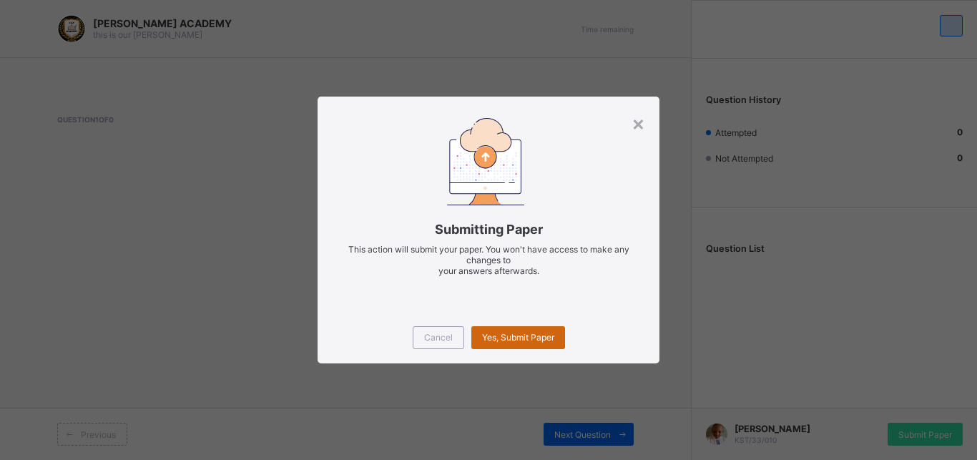
click at [509, 342] on span "Yes, Submit Paper" at bounding box center [518, 337] width 72 height 11
click at [639, 121] on div "×" at bounding box center [639, 123] width 14 height 24
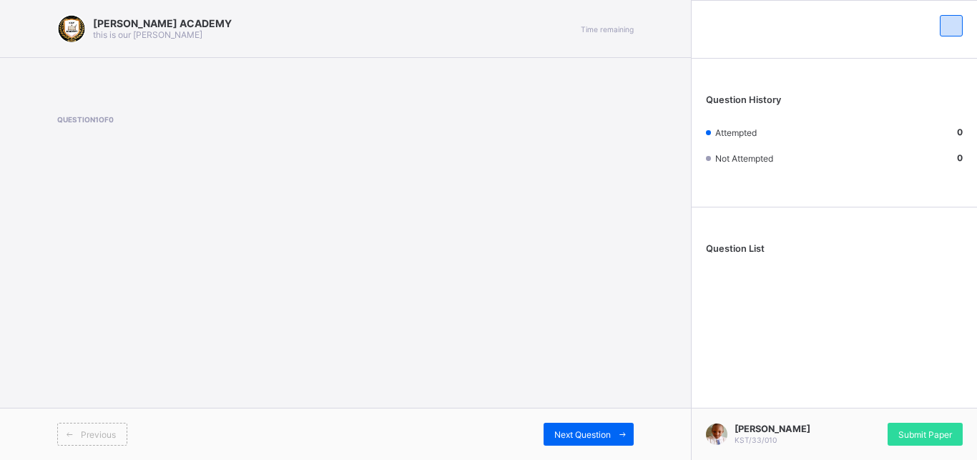
click at [581, 254] on div "KAY ACADEMY this is our motton Time remaining Question 1 of 0 Previous Next Que…" at bounding box center [345, 230] width 691 height 460
click at [813, 23] on div at bounding box center [951, 25] width 23 height 21
click at [744, 426] on span "[PERSON_NAME]" at bounding box center [773, 429] width 76 height 11
click at [749, 435] on div "[PERSON_NAME] KST/33/010" at bounding box center [773, 434] width 76 height 21
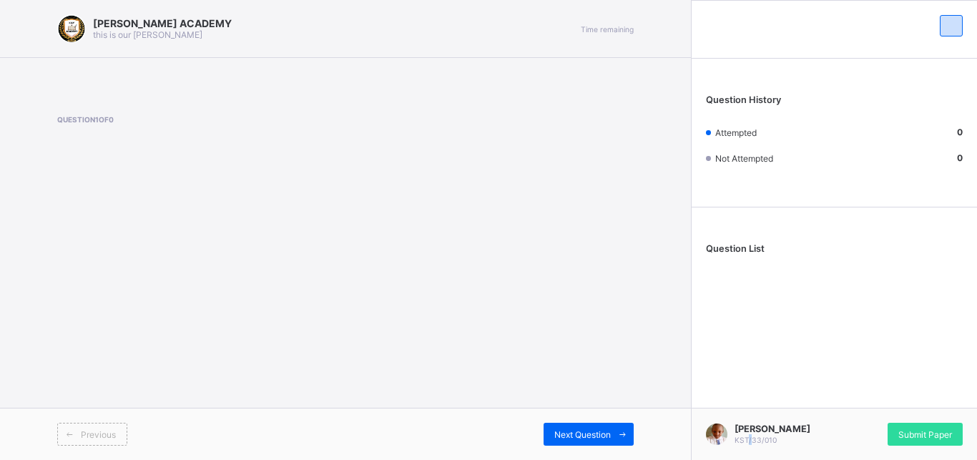
click at [749, 435] on div "[PERSON_NAME] KST/33/010" at bounding box center [773, 434] width 76 height 21
click at [959, 14] on div at bounding box center [834, 26] width 285 height 50
click at [944, 28] on div at bounding box center [951, 25] width 23 height 21
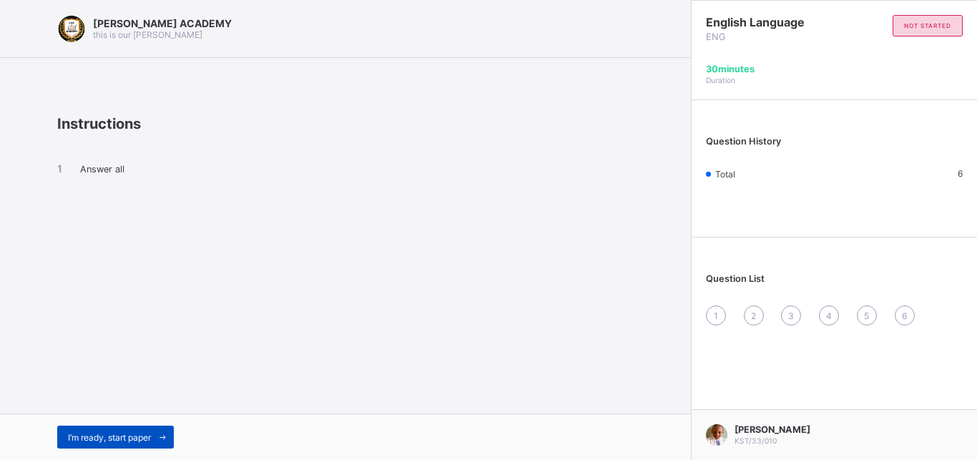
click at [155, 444] on span at bounding box center [162, 437] width 23 height 23
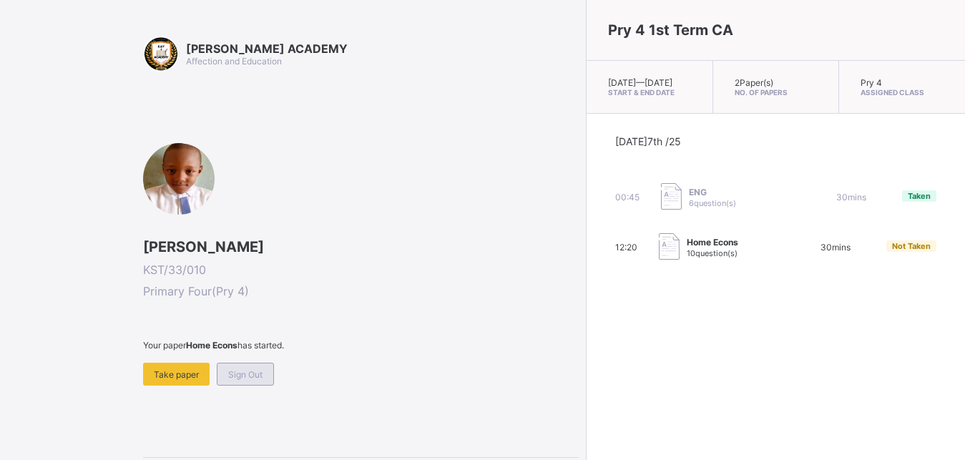
click at [237, 381] on div "Sign Out" at bounding box center [245, 374] width 57 height 23
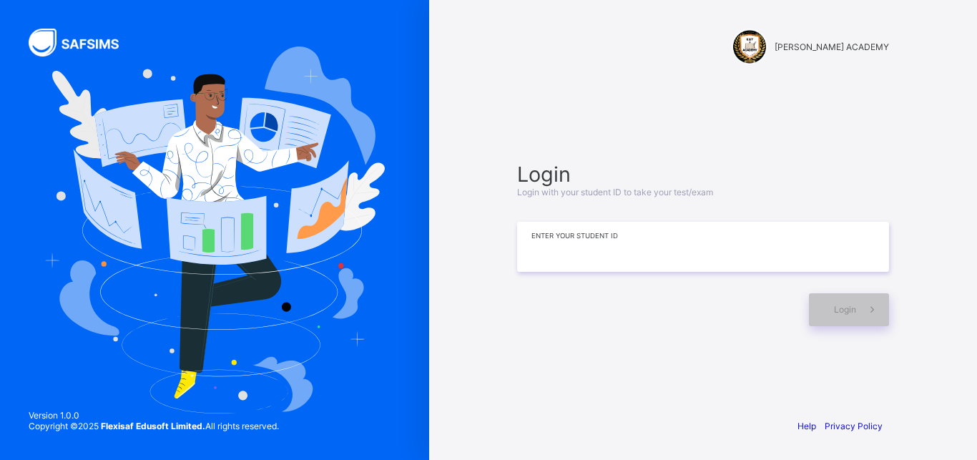
click at [560, 262] on input at bounding box center [703, 247] width 372 height 50
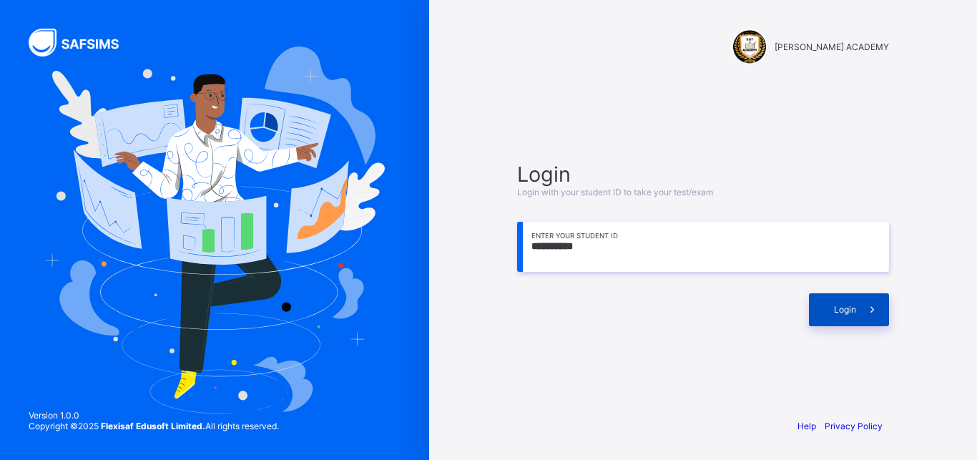
type input "**********"
click at [828, 318] on div "Login" at bounding box center [849, 309] width 80 height 33
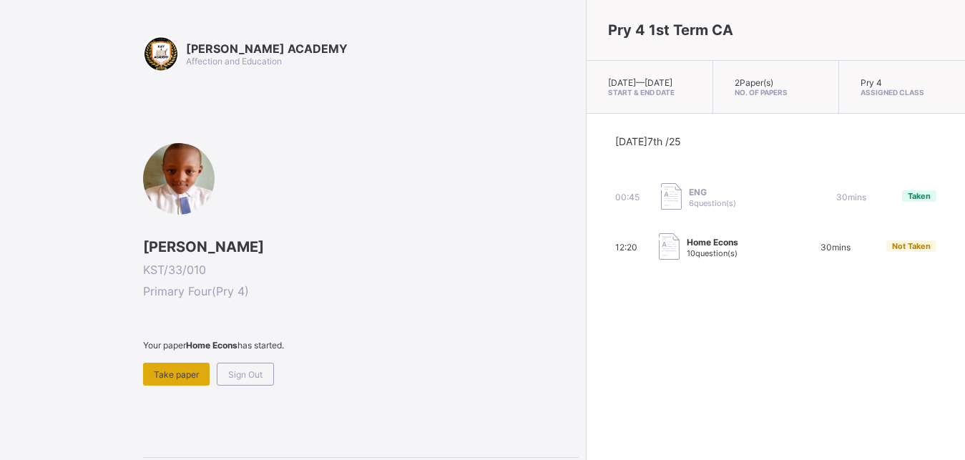
click at [185, 366] on div "Take paper" at bounding box center [176, 374] width 67 height 23
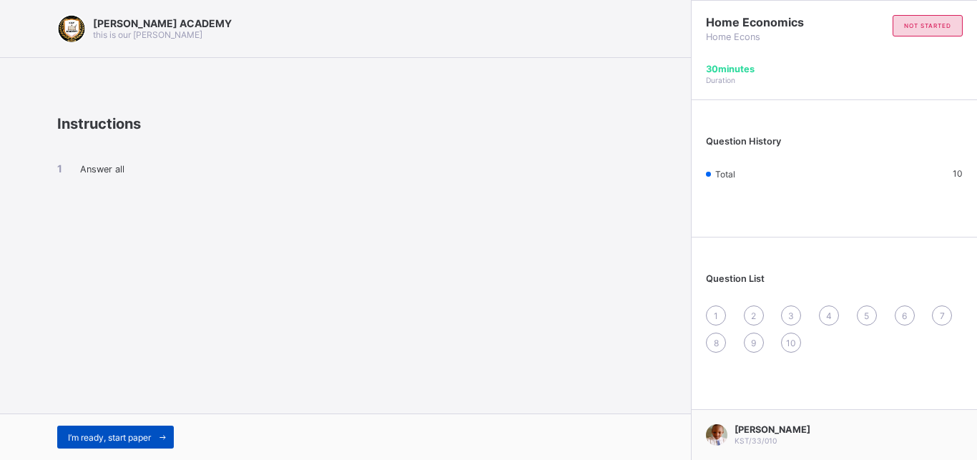
click at [153, 431] on div "I’m ready, start paper" at bounding box center [115, 437] width 117 height 23
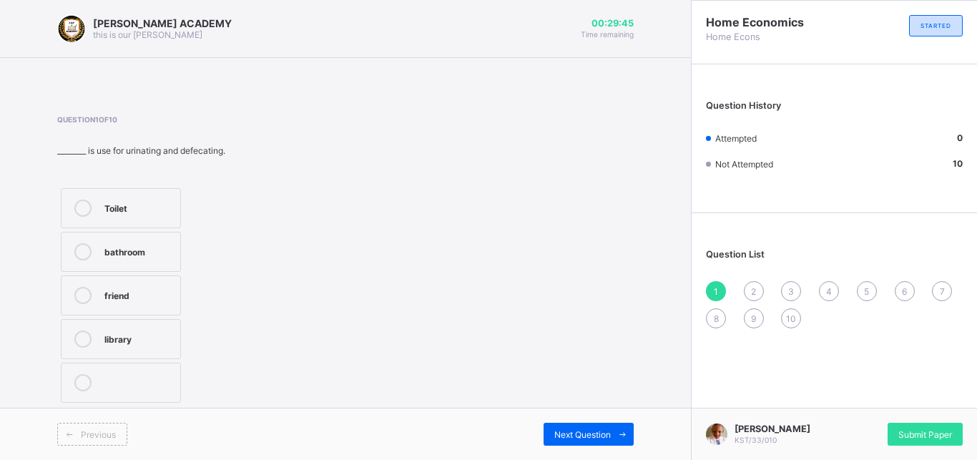
click at [159, 209] on div "Toilet" at bounding box center [138, 207] width 69 height 14
click at [553, 433] on div "Next Question" at bounding box center [589, 434] width 90 height 23
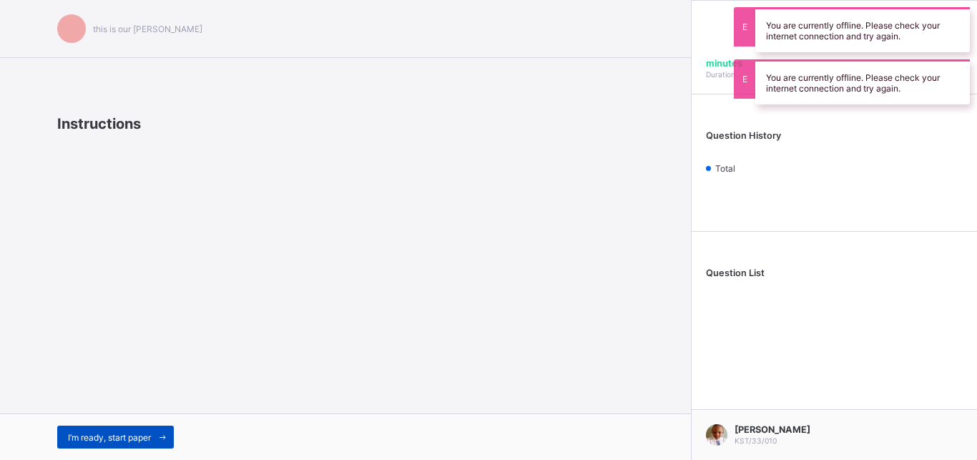
click at [144, 437] on span "I’m ready, start paper" at bounding box center [109, 437] width 83 height 11
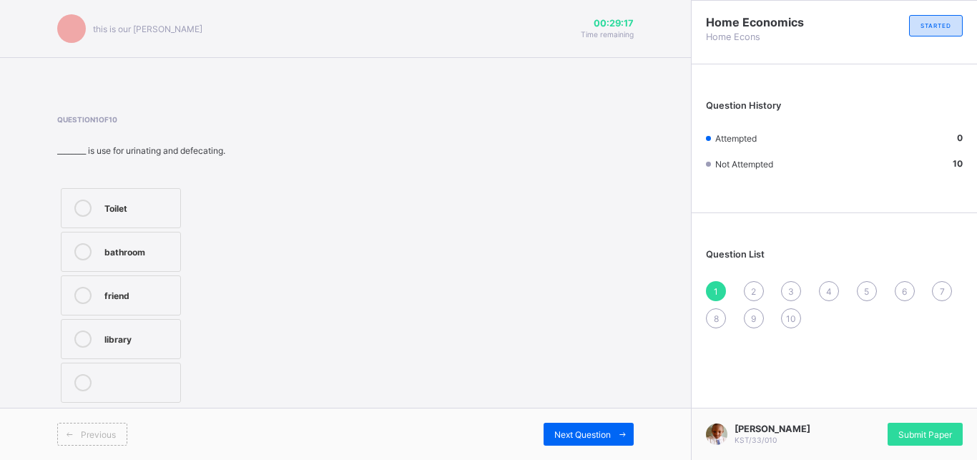
click at [155, 201] on div "Toilet" at bounding box center [138, 207] width 69 height 14
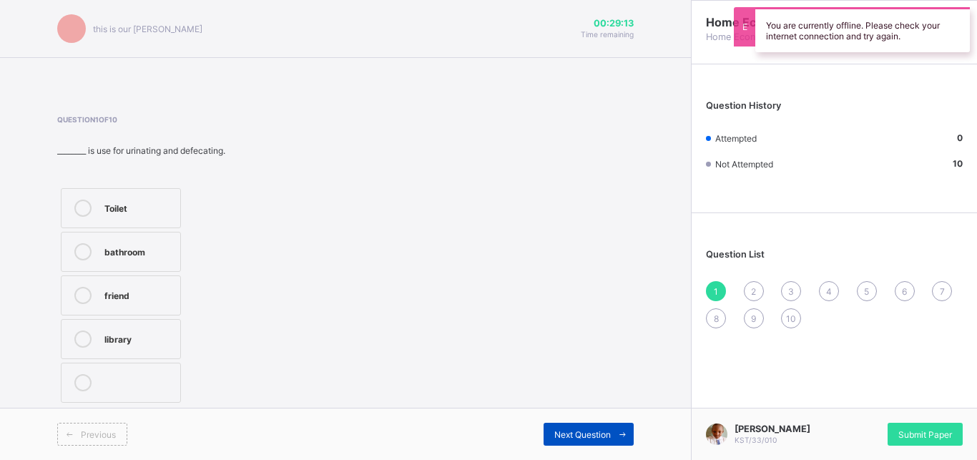
click at [576, 425] on div "Next Question" at bounding box center [589, 434] width 90 height 23
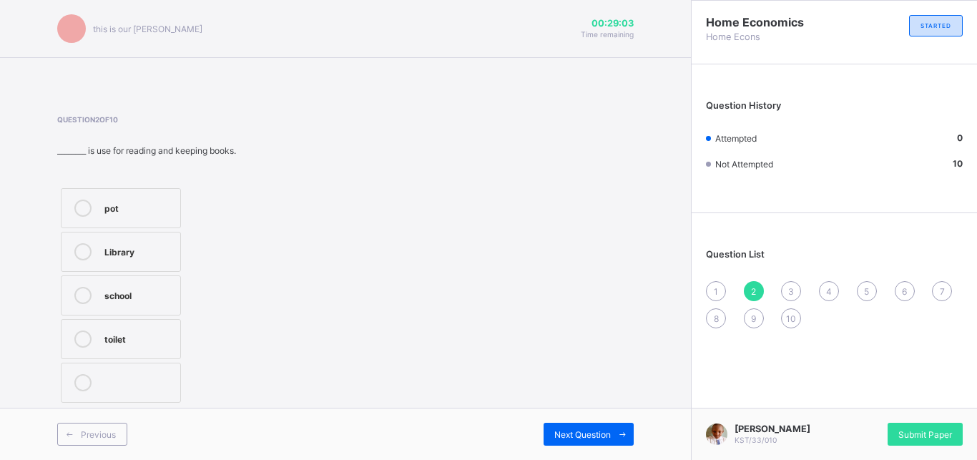
click at [156, 258] on div "Library" at bounding box center [138, 251] width 69 height 17
click at [602, 426] on div "Next Question" at bounding box center [589, 434] width 90 height 23
click at [167, 283] on label "TRUE" at bounding box center [148, 295] width 174 height 40
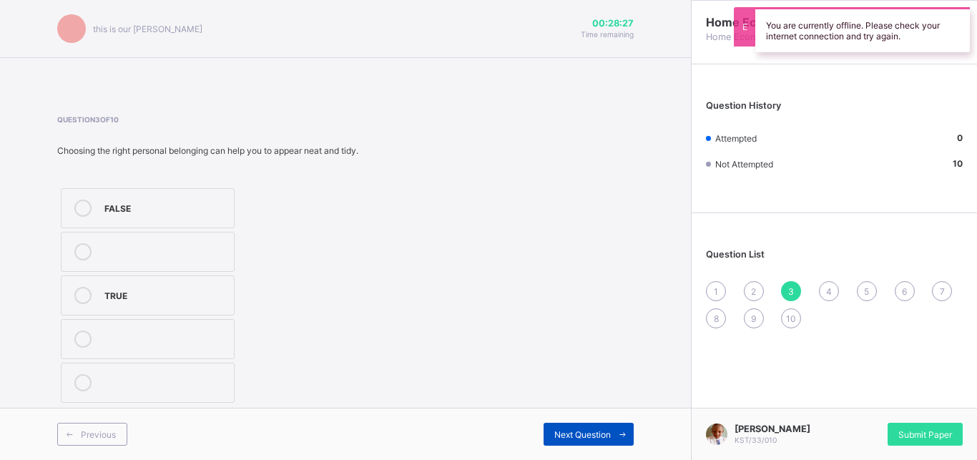
click at [616, 431] on span at bounding box center [622, 434] width 23 height 23
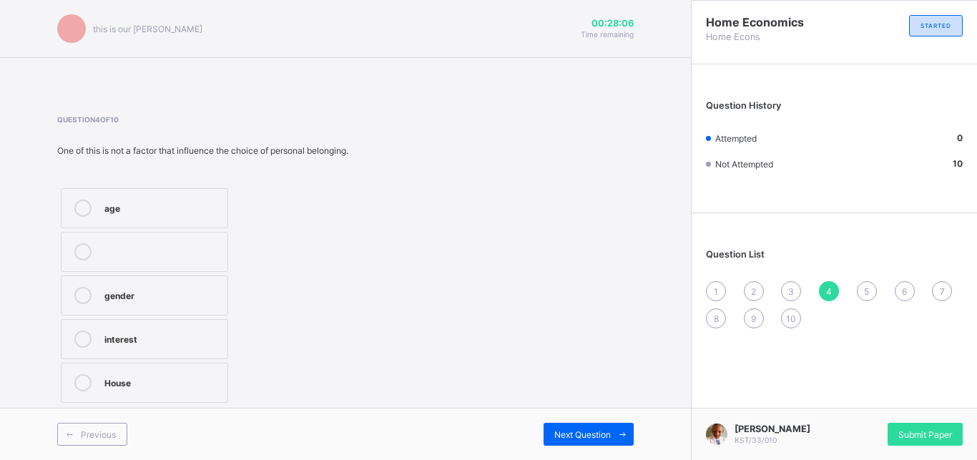
click at [112, 373] on label "House" at bounding box center [144, 383] width 167 height 40
click at [620, 424] on span at bounding box center [622, 434] width 23 height 23
click at [235, 98] on div "Question 5 of 10 Keep your personal belongings in orderly manner. TRUE FALSE" at bounding box center [345, 261] width 577 height 334
click at [140, 195] on label "TRUE" at bounding box center [121, 208] width 120 height 40
click at [618, 422] on div "Previous Next Question" at bounding box center [345, 434] width 691 height 52
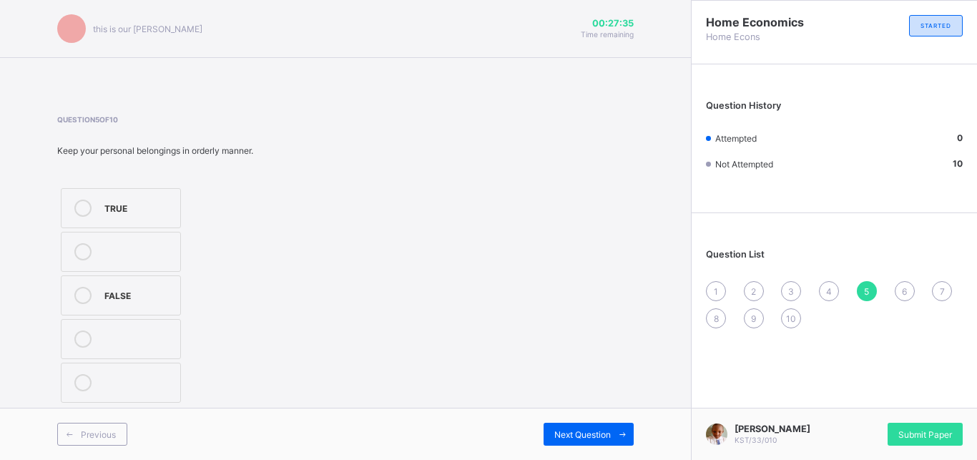
click at [618, 422] on div "Previous Next Question" at bounding box center [345, 434] width 691 height 52
click at [602, 424] on div "Next Question" at bounding box center [589, 434] width 90 height 23
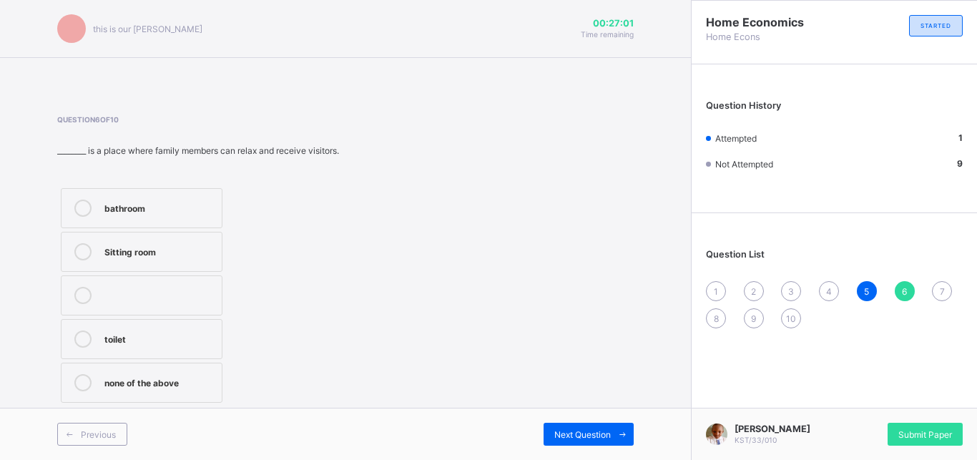
click at [158, 346] on div "toilet" at bounding box center [159, 339] width 110 height 17
drag, startPoint x: 579, startPoint y: 429, endPoint x: 590, endPoint y: 436, distance: 12.7
click at [590, 436] on div "Next Question" at bounding box center [589, 434] width 90 height 23
click at [84, 200] on icon at bounding box center [82, 208] width 17 height 17
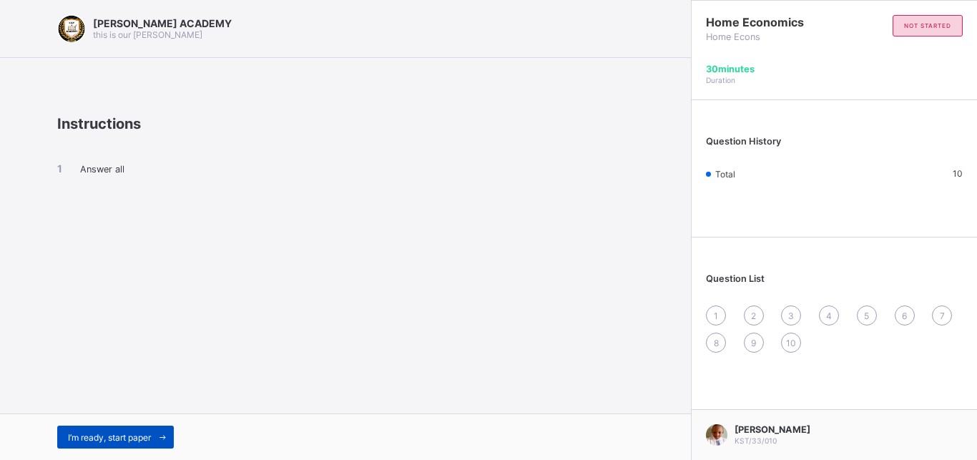
click at [157, 434] on span at bounding box center [162, 437] width 23 height 23
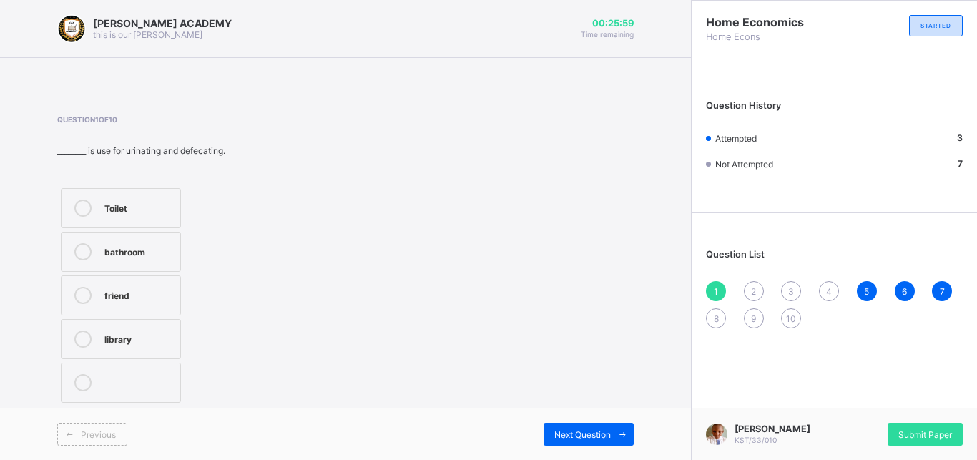
click at [145, 210] on div "Toilet" at bounding box center [138, 207] width 69 height 14
click at [564, 436] on span "Next Question" at bounding box center [582, 434] width 57 height 11
click at [141, 199] on label "Toilet" at bounding box center [121, 208] width 120 height 40
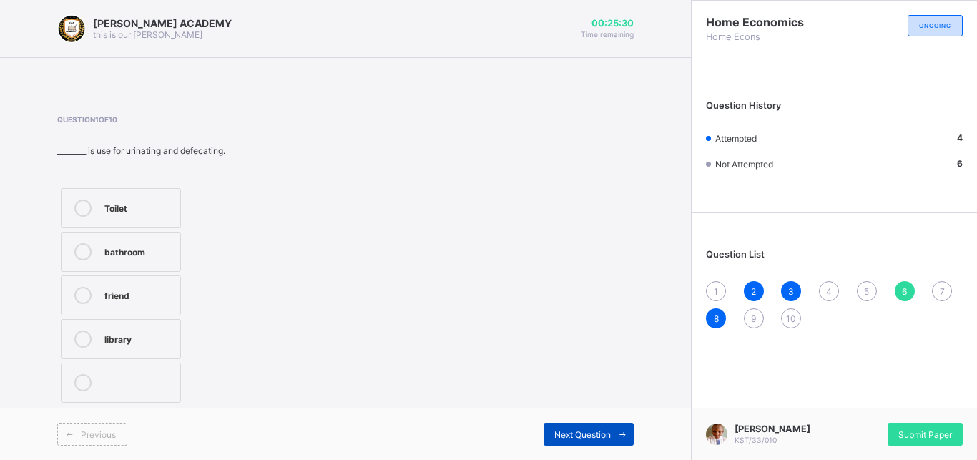
click at [574, 432] on span "Next Question" at bounding box center [582, 434] width 57 height 11
click at [579, 425] on div "Next Question" at bounding box center [589, 434] width 90 height 23
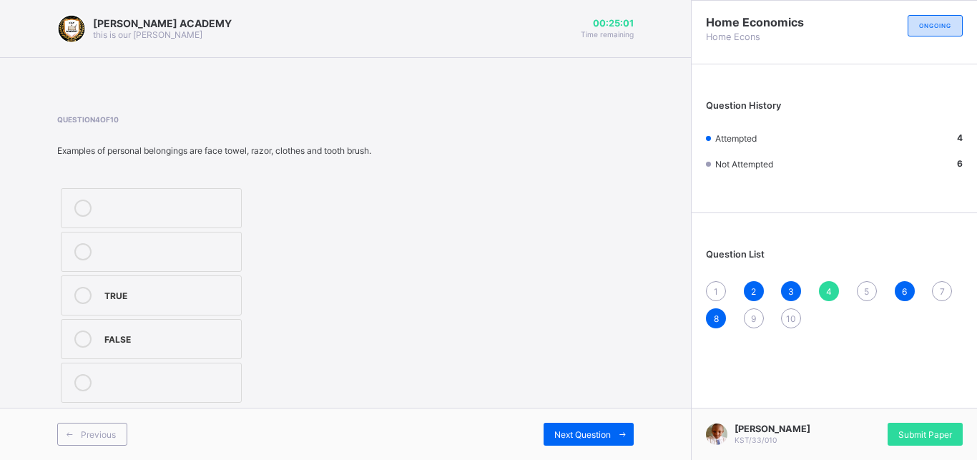
click at [157, 285] on label "TRUE" at bounding box center [151, 295] width 181 height 40
click at [616, 424] on span at bounding box center [622, 434] width 23 height 23
click at [150, 292] on div "House" at bounding box center [138, 294] width 69 height 14
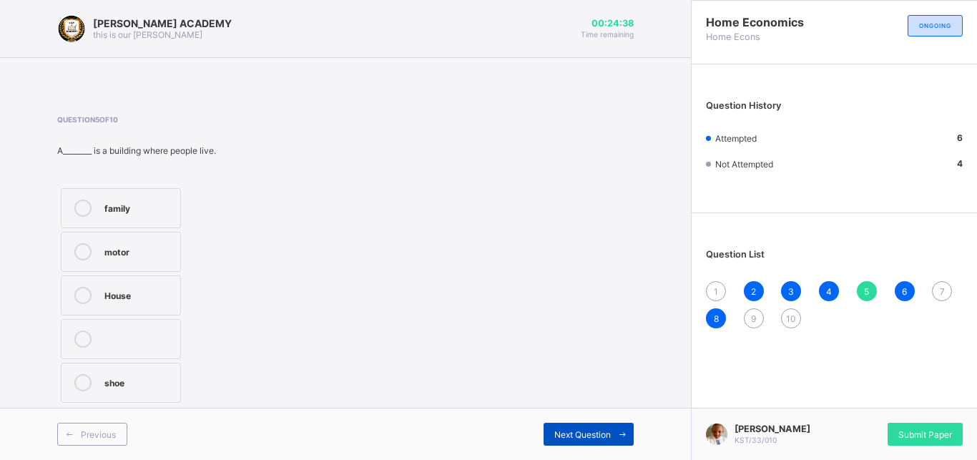
click at [578, 426] on div "Next Question" at bounding box center [589, 434] width 90 height 23
click at [578, 427] on div "Next Question" at bounding box center [589, 434] width 90 height 23
click at [165, 250] on div "Library" at bounding box center [138, 250] width 69 height 14
click at [610, 433] on span "Next Question" at bounding box center [582, 434] width 57 height 11
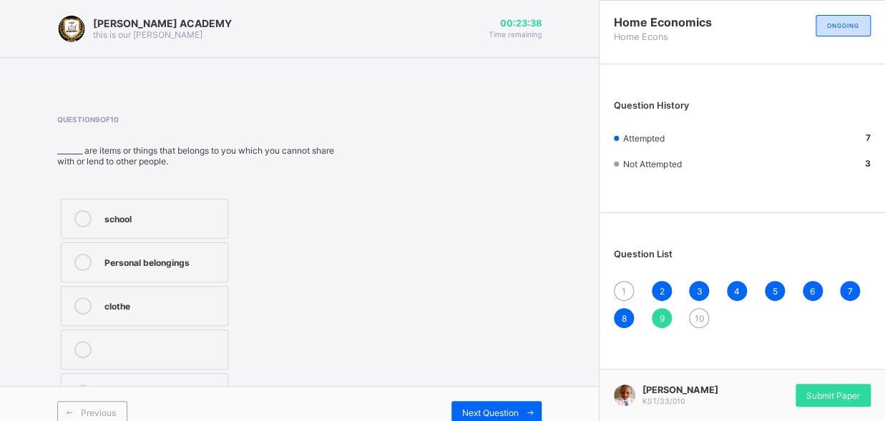
click at [182, 310] on div "clothe" at bounding box center [162, 305] width 116 height 14
click at [508, 411] on span "Next Question" at bounding box center [490, 413] width 57 height 11
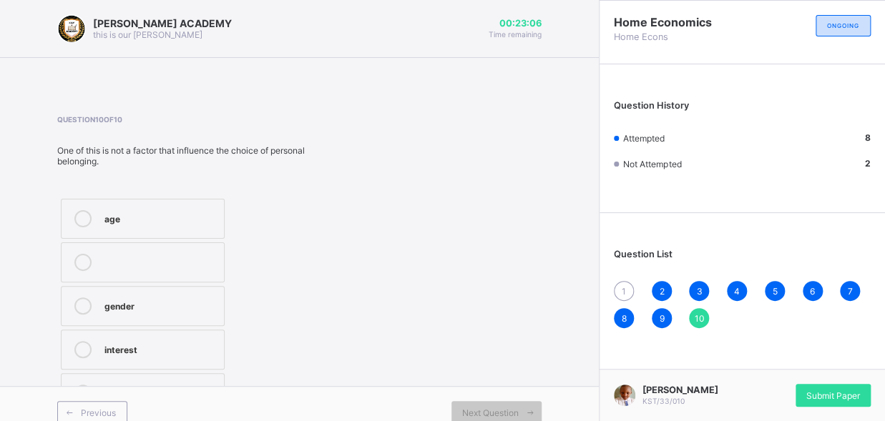
click at [191, 351] on div "interest" at bounding box center [160, 348] width 112 height 14
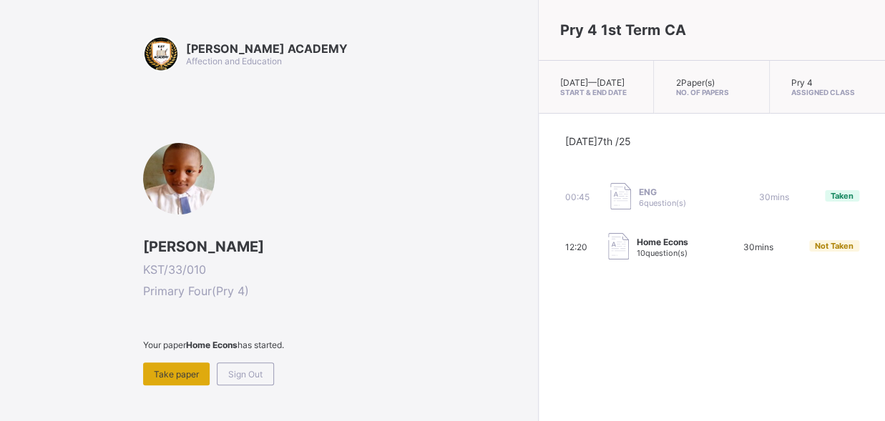
click at [167, 366] on div "Take paper" at bounding box center [176, 374] width 67 height 23
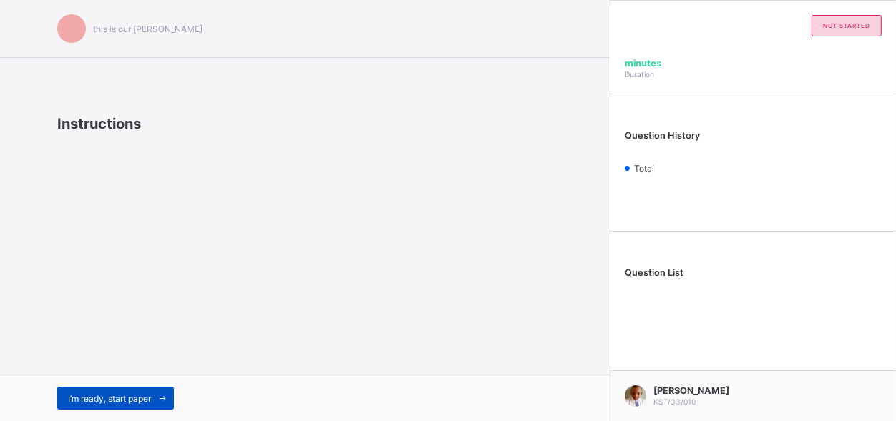
click at [159, 401] on span at bounding box center [162, 398] width 23 height 23
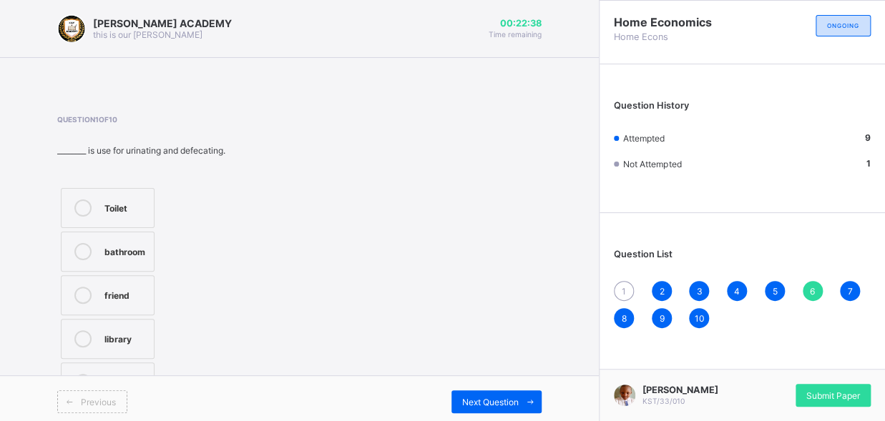
click at [634, 287] on div "1" at bounding box center [624, 291] width 20 height 20
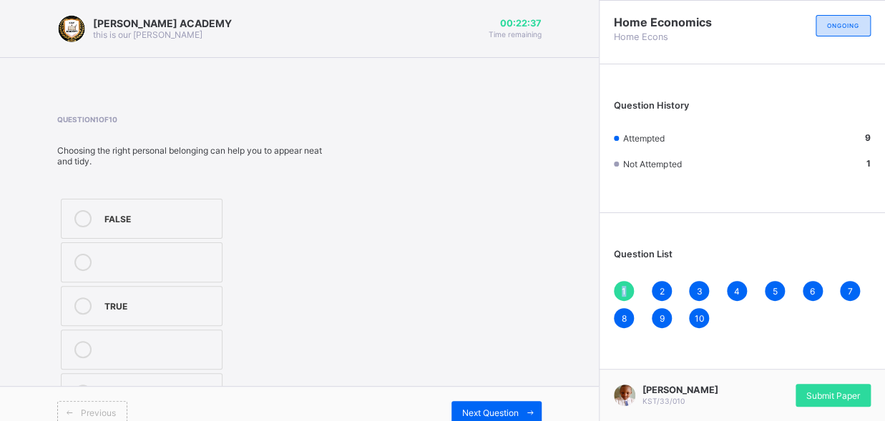
click at [634, 287] on div "1" at bounding box center [624, 291] width 20 height 20
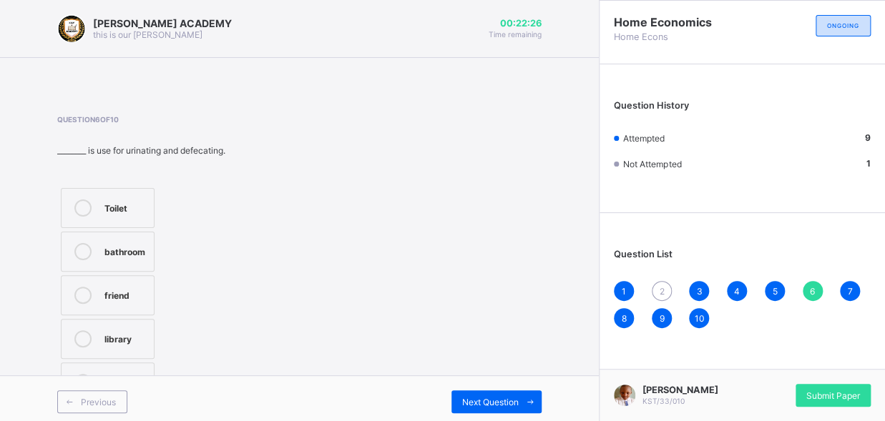
click at [669, 288] on div "2" at bounding box center [662, 291] width 20 height 20
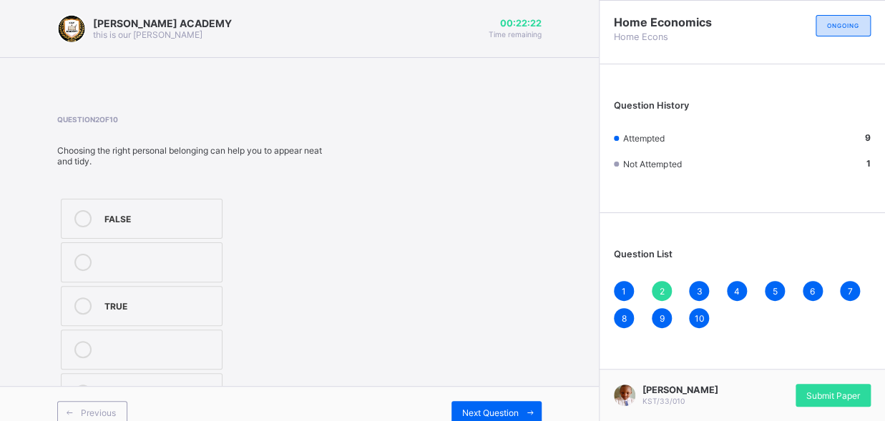
click at [165, 297] on label "TRUE" at bounding box center [142, 306] width 162 height 40
click at [518, 408] on span "Next Question" at bounding box center [490, 413] width 57 height 11
click at [518, 409] on span "Next Question" at bounding box center [490, 413] width 57 height 11
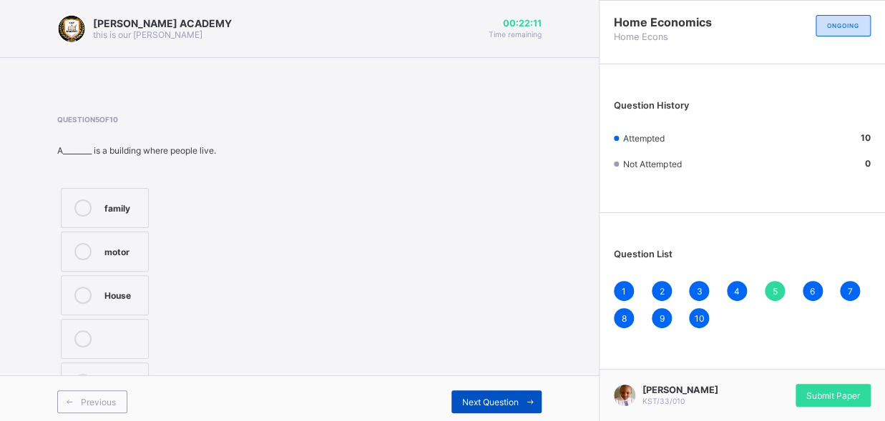
click at [518, 409] on div "Next Question" at bounding box center [496, 402] width 90 height 23
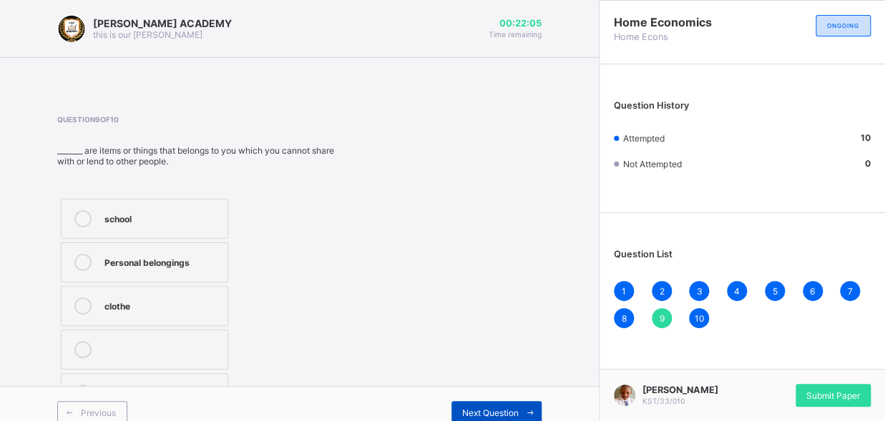
click at [518, 409] on span "Next Question" at bounding box center [490, 413] width 57 height 11
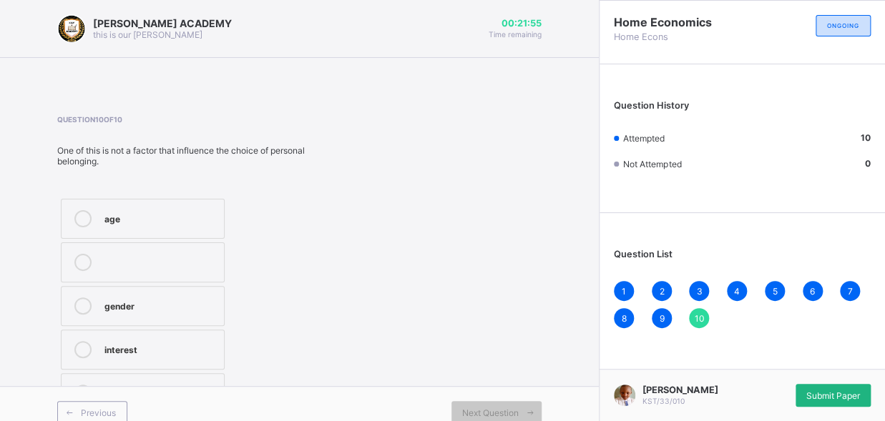
click at [846, 392] on span "Submit Paper" at bounding box center [833, 396] width 54 height 11
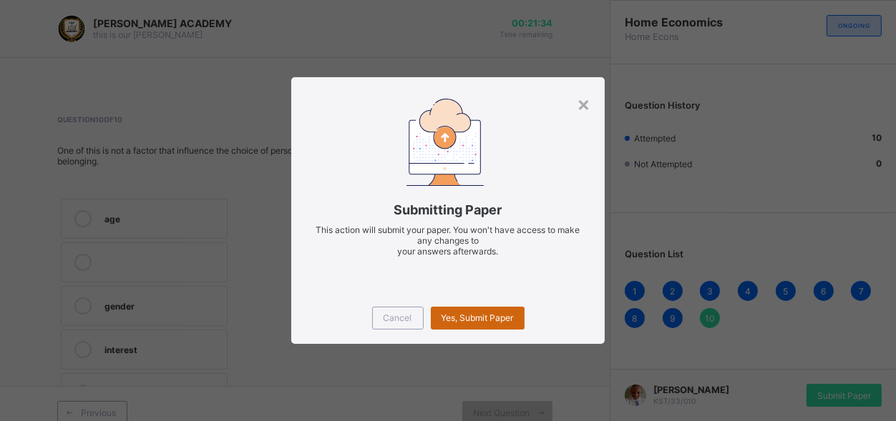
click at [486, 310] on div "Yes, Submit Paper" at bounding box center [478, 318] width 94 height 23
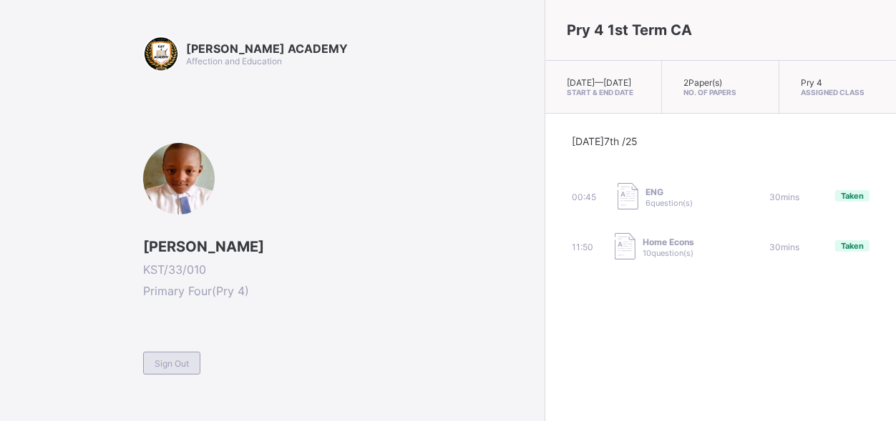
click at [157, 373] on div "Sign Out" at bounding box center [171, 363] width 57 height 23
